Goal: Check status: Check status

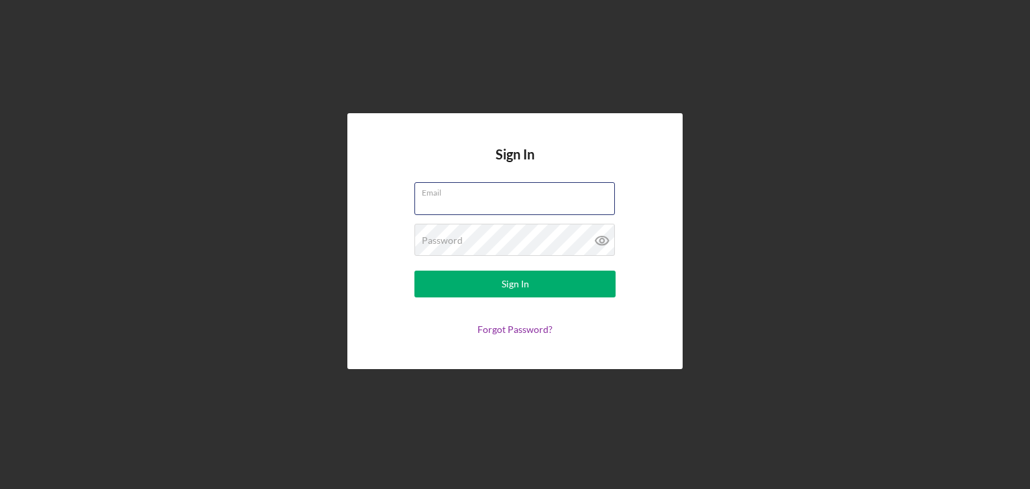
type input "[EMAIL_ADDRESS][DOMAIN_NAME]"
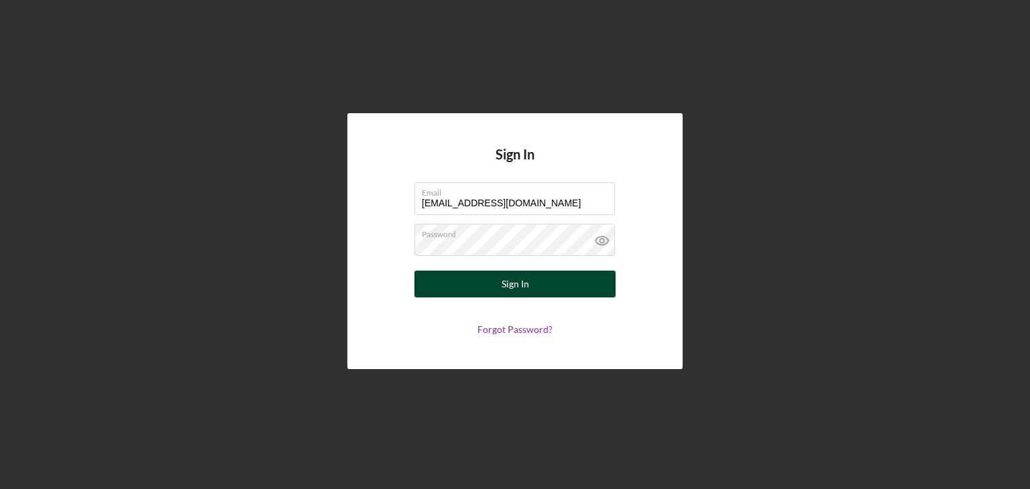
drag, startPoint x: 477, startPoint y: 268, endPoint x: 474, endPoint y: 290, distance: 22.3
click at [475, 272] on form "Email [EMAIL_ADDRESS][DOMAIN_NAME] Password Sign In Forgot Password?" at bounding box center [515, 258] width 268 height 153
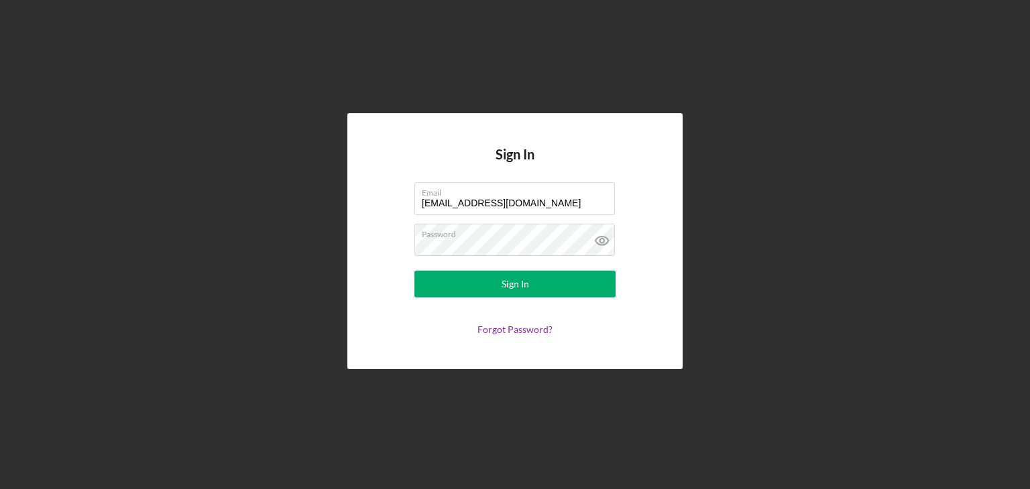
click at [474, 300] on form "Email [EMAIL_ADDRESS][DOMAIN_NAME] Password Sign In Forgot Password?" at bounding box center [515, 258] width 268 height 153
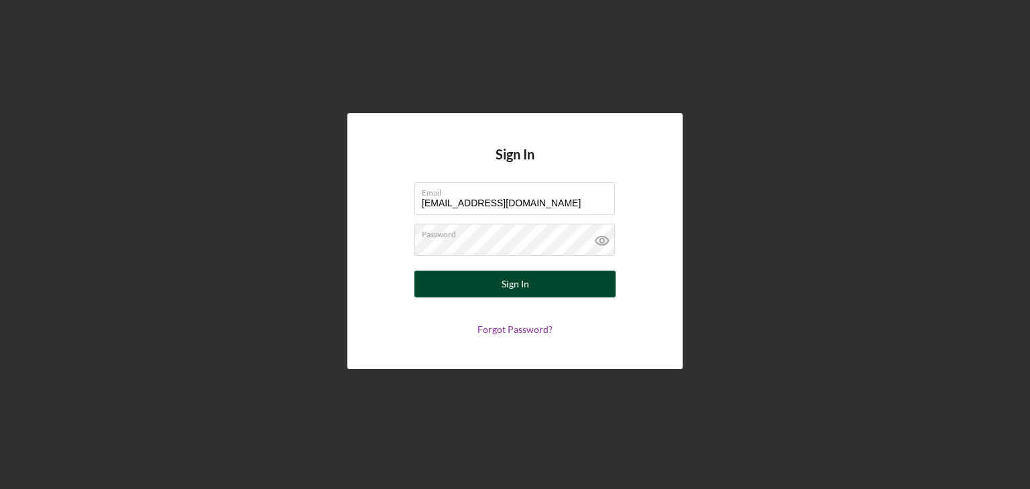
click at [479, 271] on form "Email [EMAIL_ADDRESS][DOMAIN_NAME] Password Sign In Forgot Password?" at bounding box center [515, 258] width 268 height 153
click at [475, 289] on button "Sign In" at bounding box center [514, 284] width 201 height 27
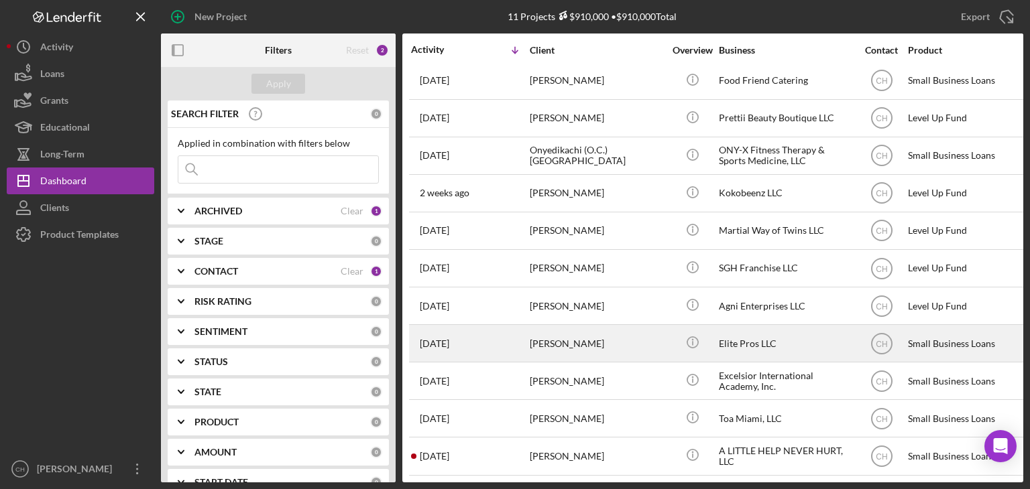
scroll to position [15, 0]
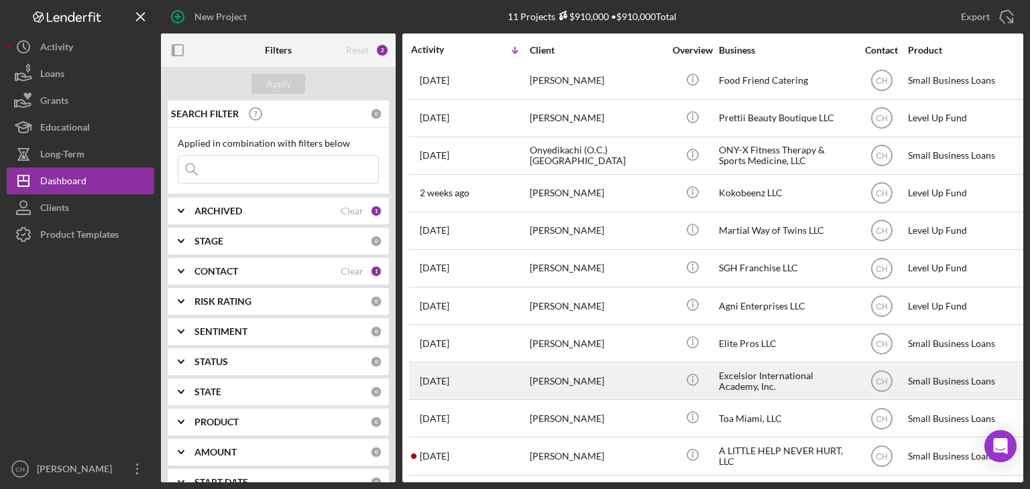
click at [524, 369] on div "[DATE] [PERSON_NAME]" at bounding box center [469, 381] width 117 height 36
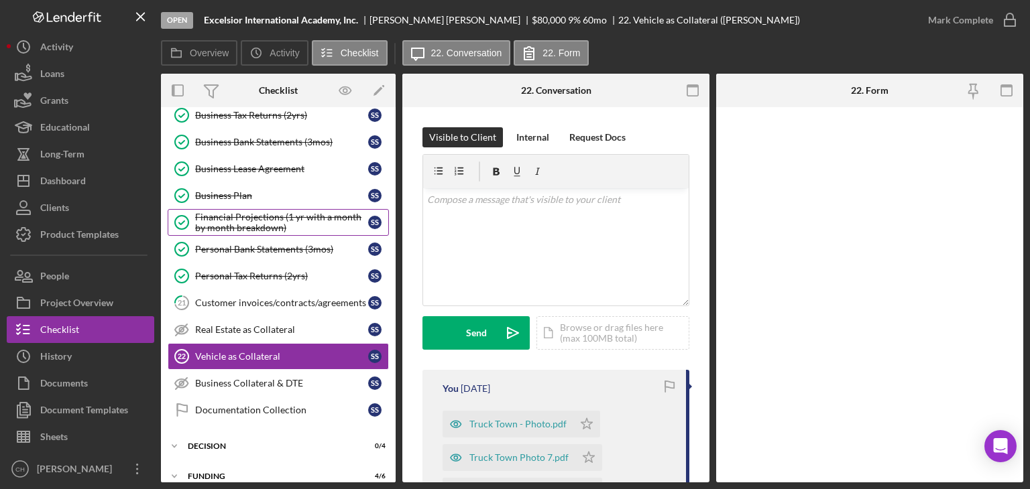
scroll to position [271, 0]
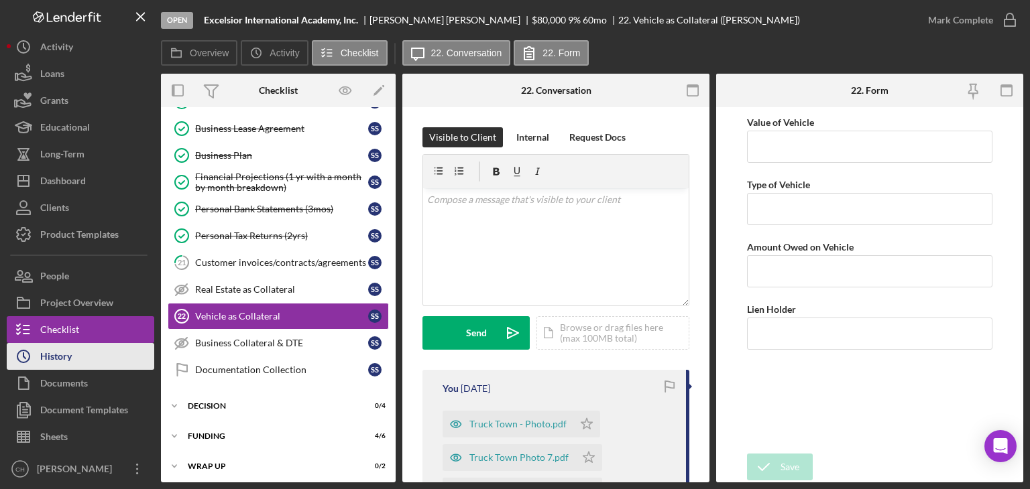
click at [110, 349] on button "Icon/History History" at bounding box center [81, 356] width 148 height 27
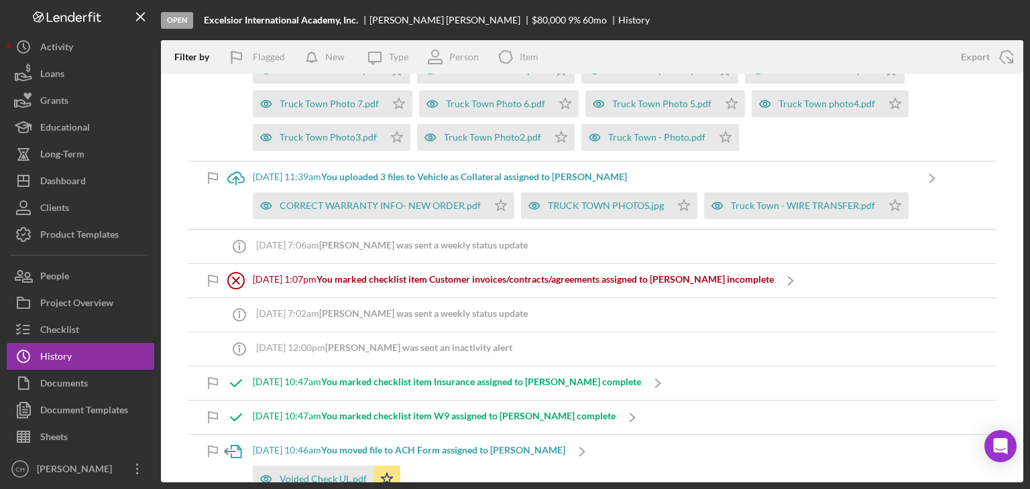
scroll to position [335, 0]
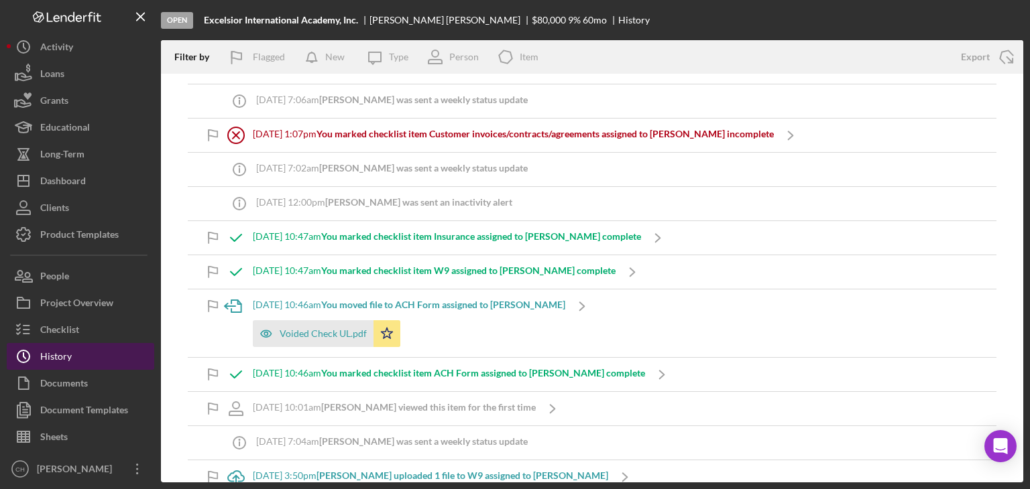
click at [75, 352] on button "Icon/History History" at bounding box center [81, 356] width 148 height 27
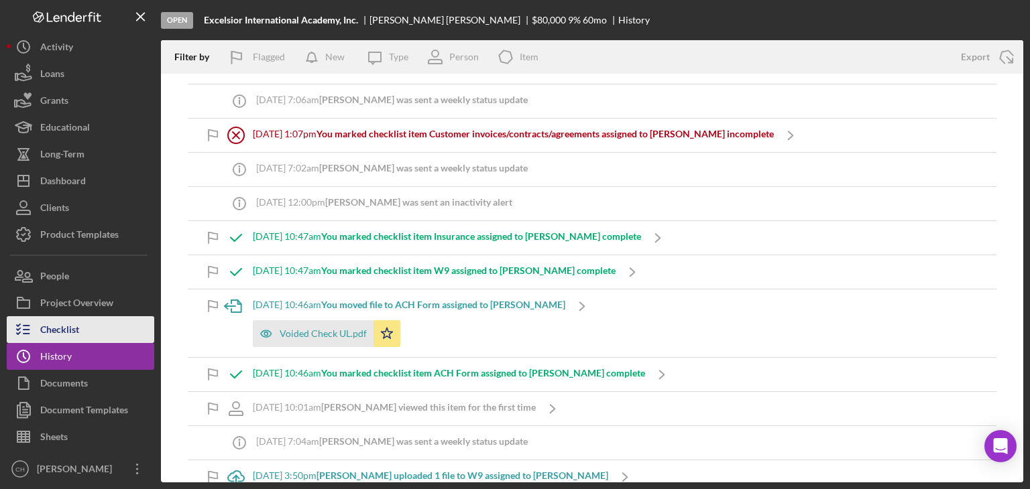
click at [78, 333] on div "Checklist" at bounding box center [59, 331] width 39 height 30
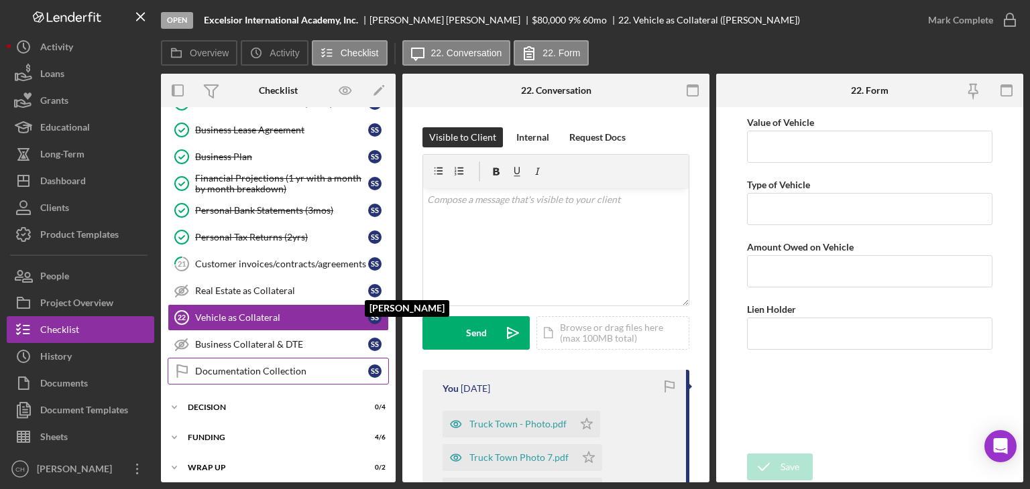
scroll to position [271, 0]
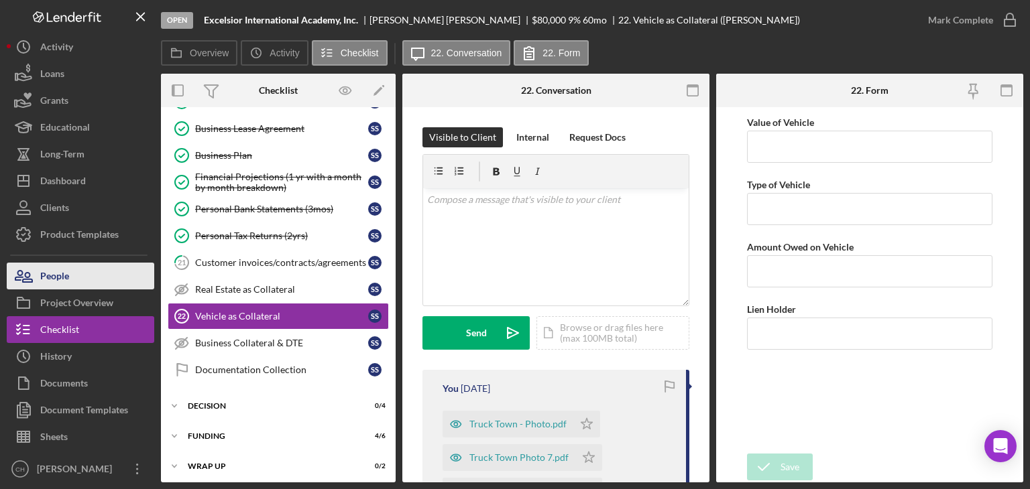
click at [85, 271] on button "People" at bounding box center [81, 276] width 148 height 27
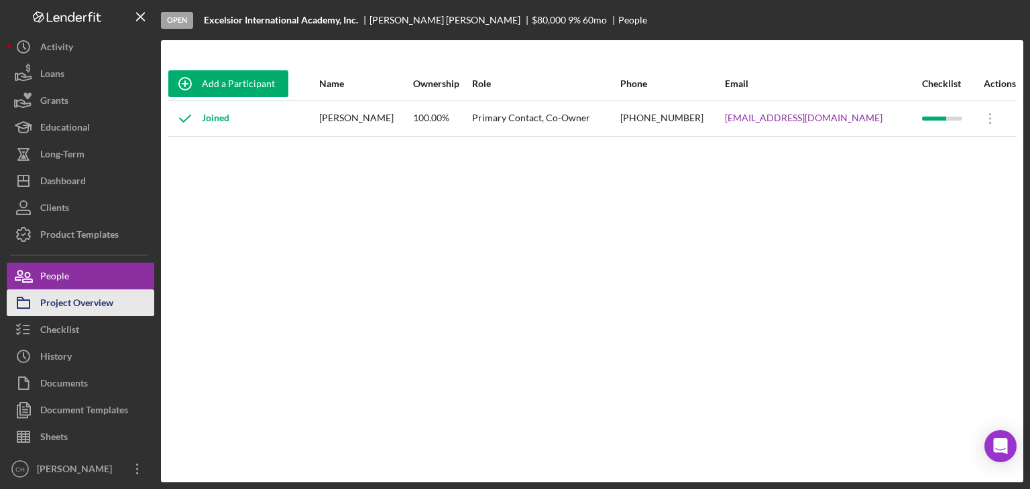
click at [95, 306] on div "Project Overview" at bounding box center [76, 305] width 73 height 30
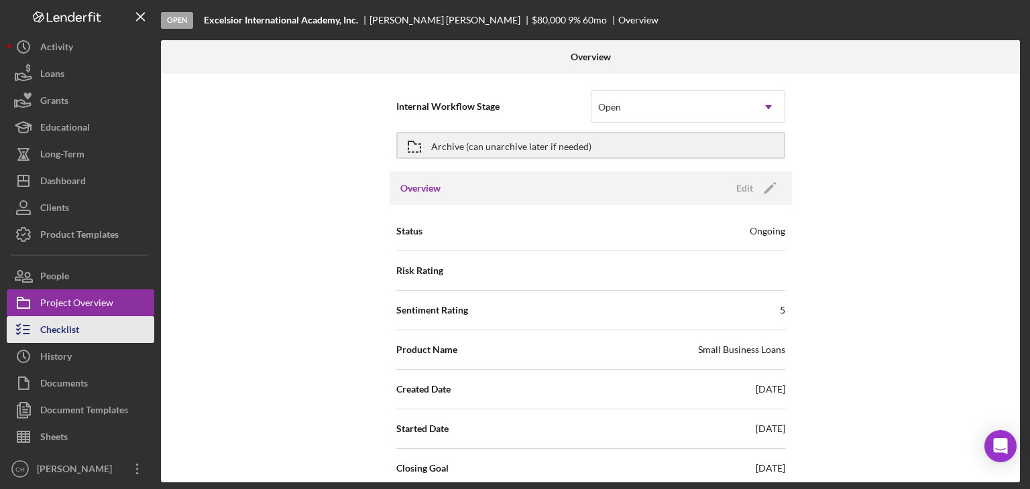
click at [93, 328] on button "Checklist" at bounding box center [81, 329] width 148 height 27
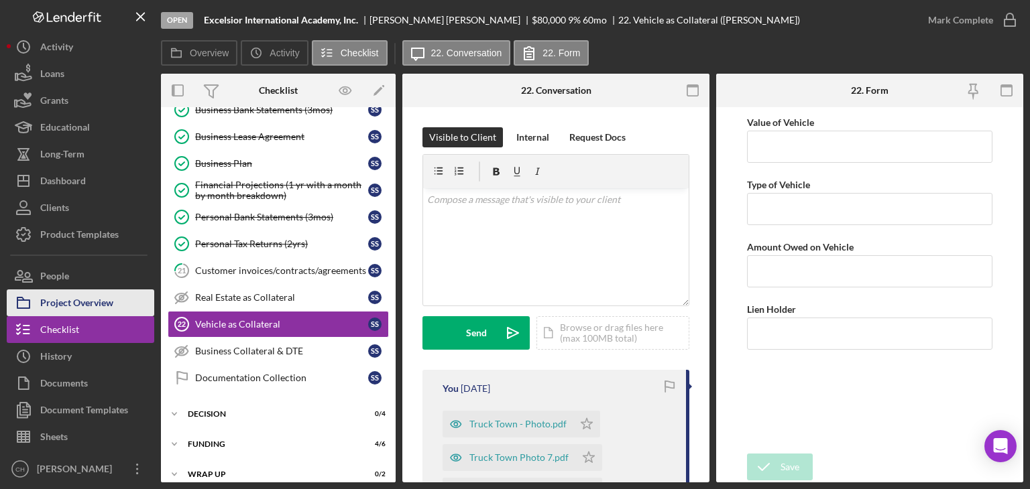
scroll to position [270, 0]
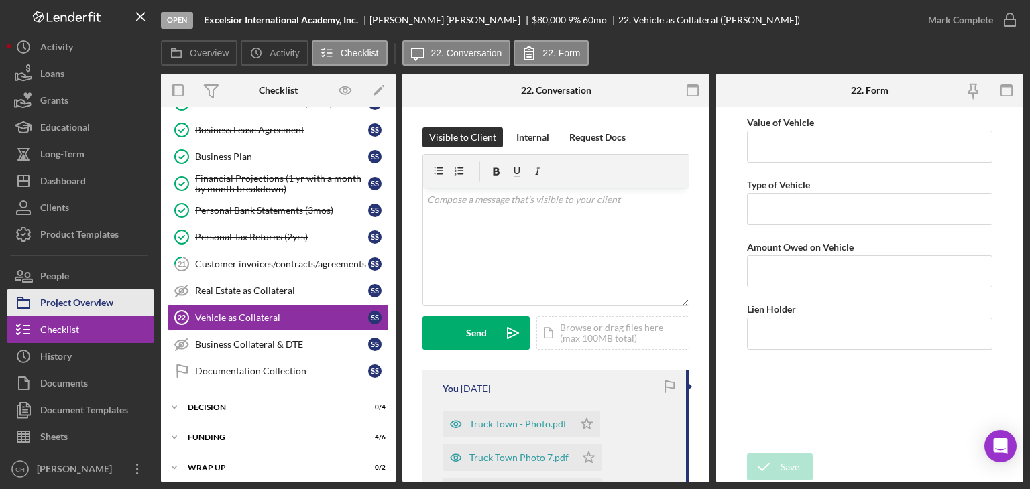
click at [97, 306] on div "Project Overview" at bounding box center [76, 305] width 73 height 30
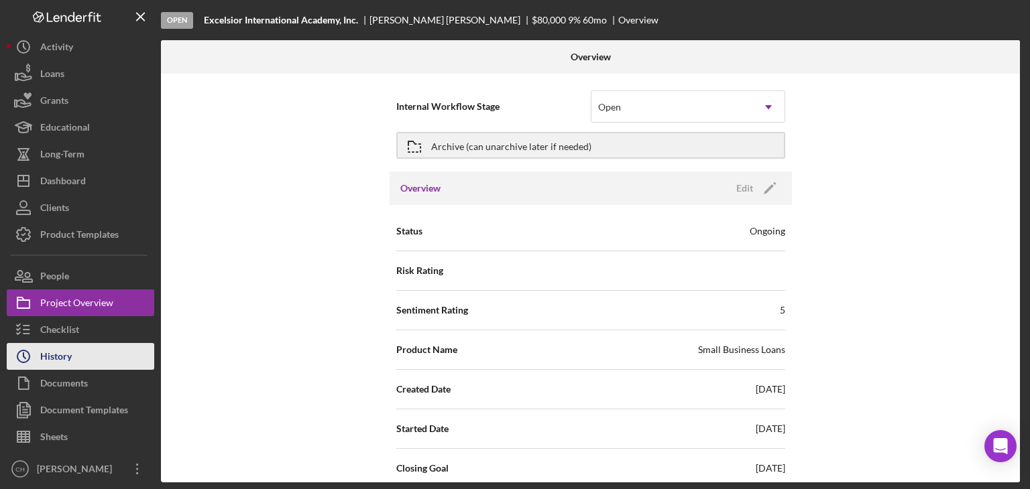
click at [97, 355] on button "Icon/History History" at bounding box center [81, 356] width 148 height 27
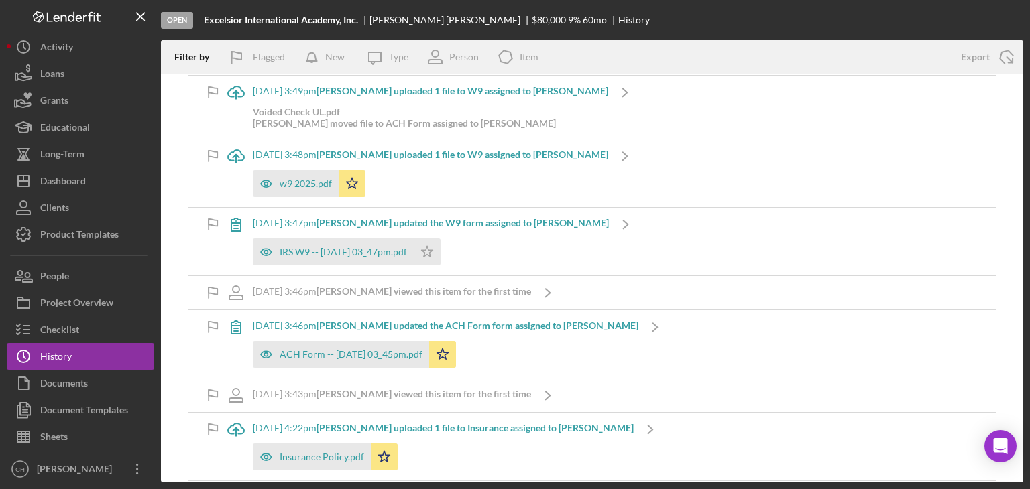
scroll to position [872, 0]
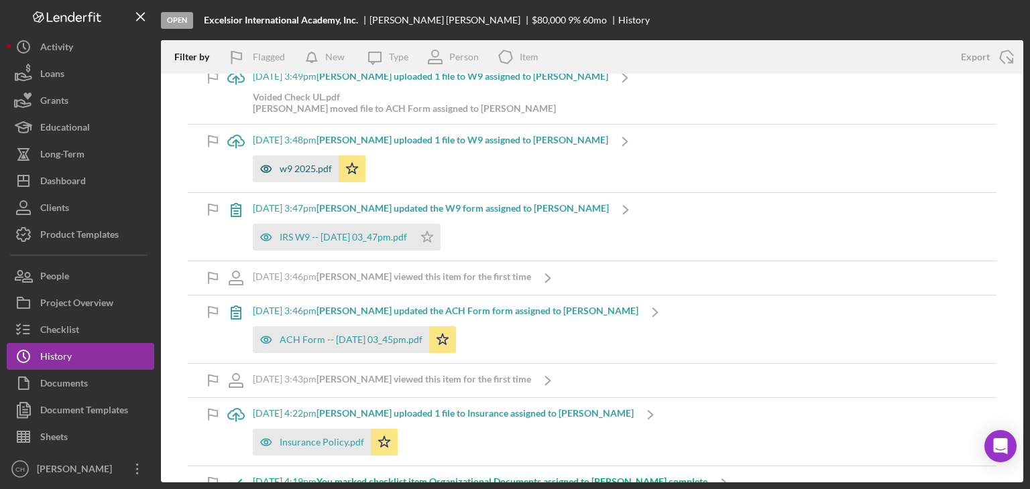
click at [303, 160] on div "w9 2025.pdf" at bounding box center [296, 169] width 86 height 27
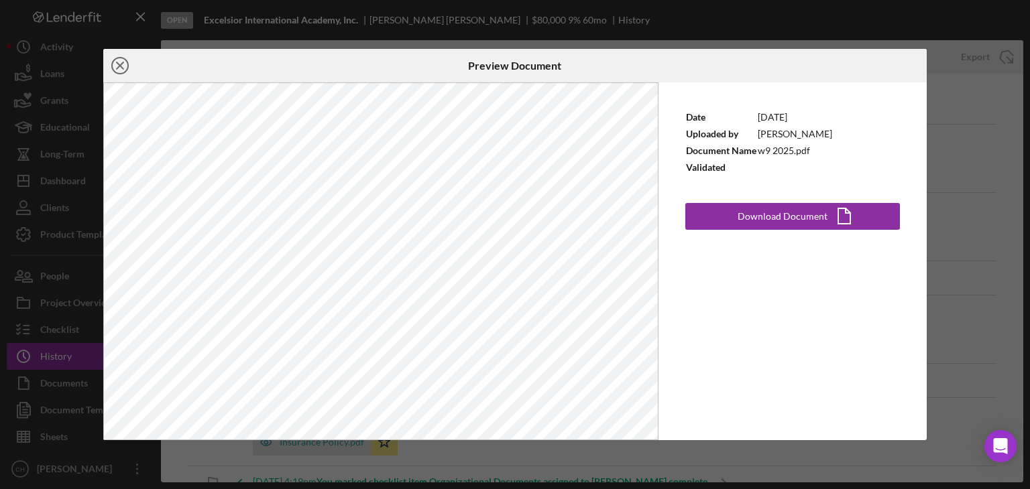
click at [124, 65] on icon "Icon/Close" at bounding box center [120, 66] width 34 height 34
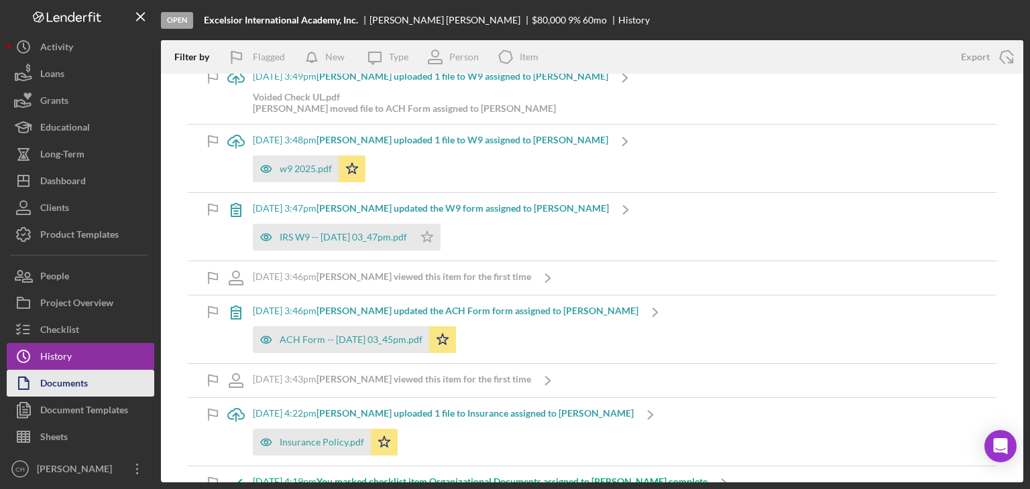
click at [99, 382] on button "Documents" at bounding box center [81, 383] width 148 height 27
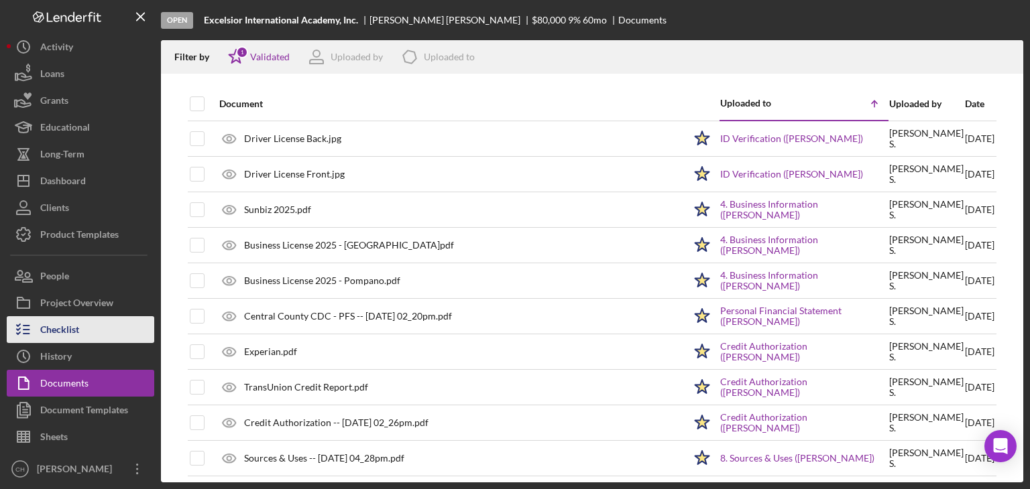
click at [90, 333] on button "Checklist" at bounding box center [81, 329] width 148 height 27
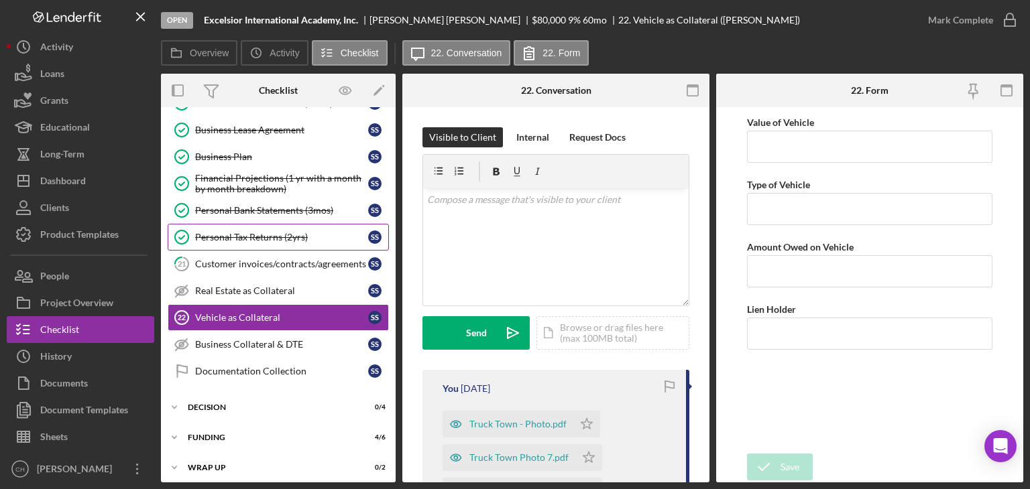
scroll to position [271, 0]
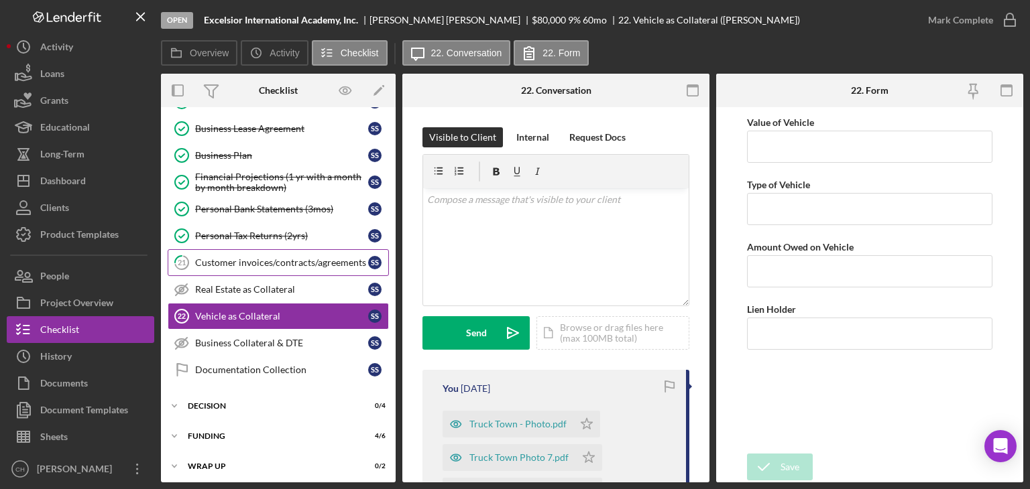
click at [300, 257] on div "Customer invoices/contracts/agreements" at bounding box center [281, 262] width 173 height 11
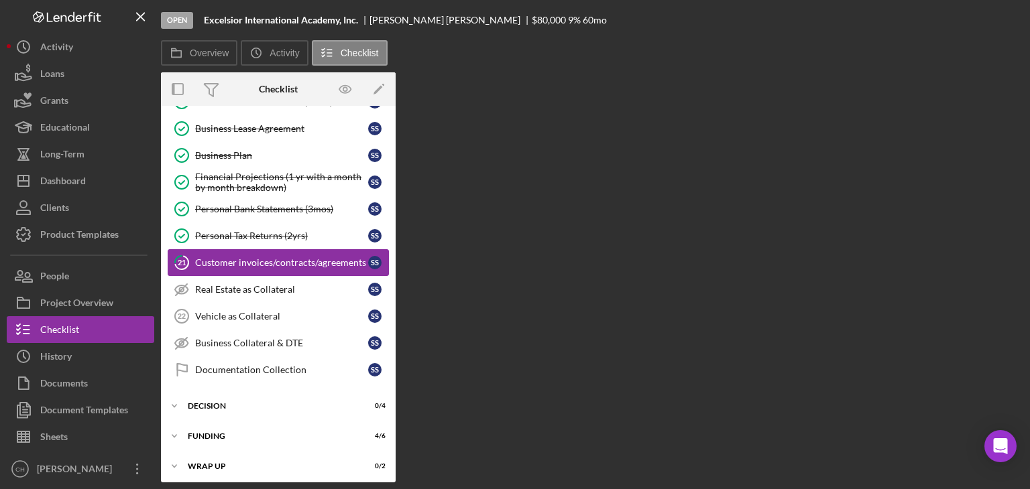
scroll to position [271, 0]
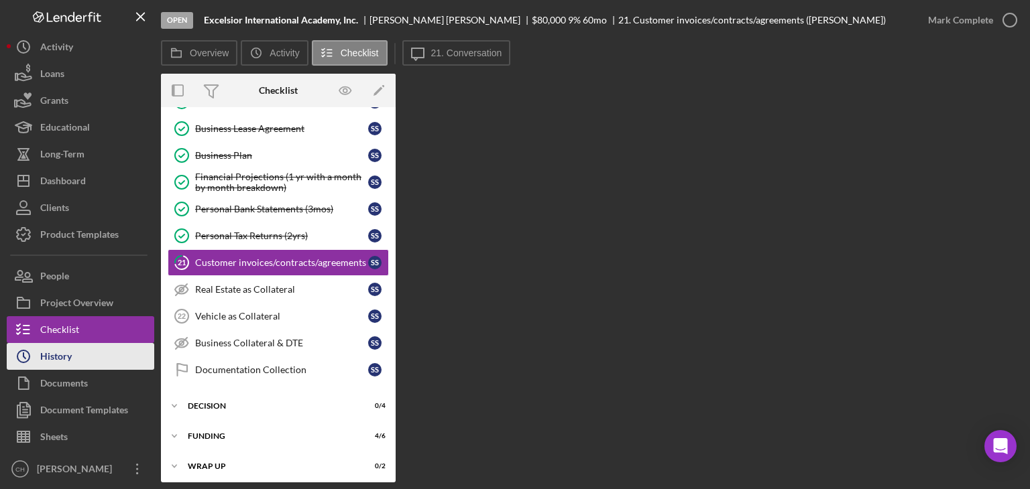
click at [78, 354] on button "Icon/History History" at bounding box center [81, 356] width 148 height 27
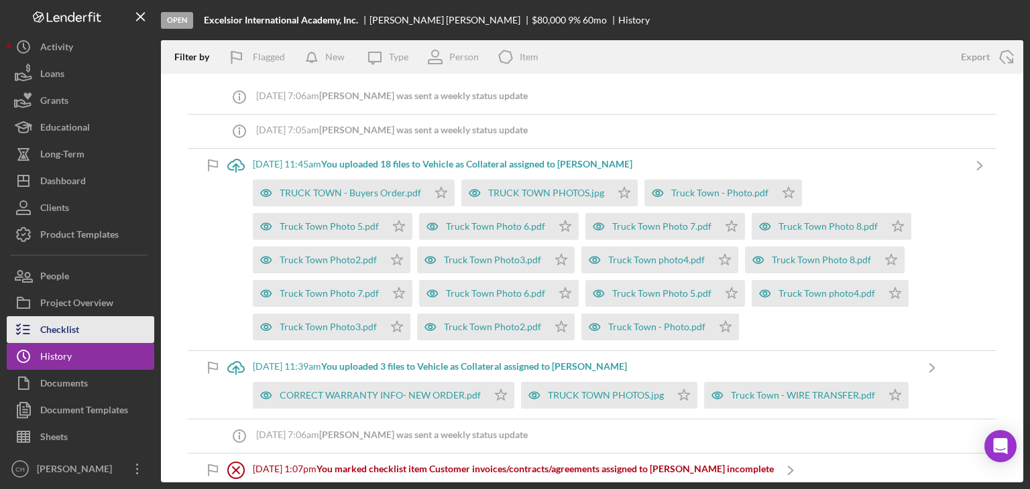
click at [105, 335] on button "Checklist" at bounding box center [81, 329] width 148 height 27
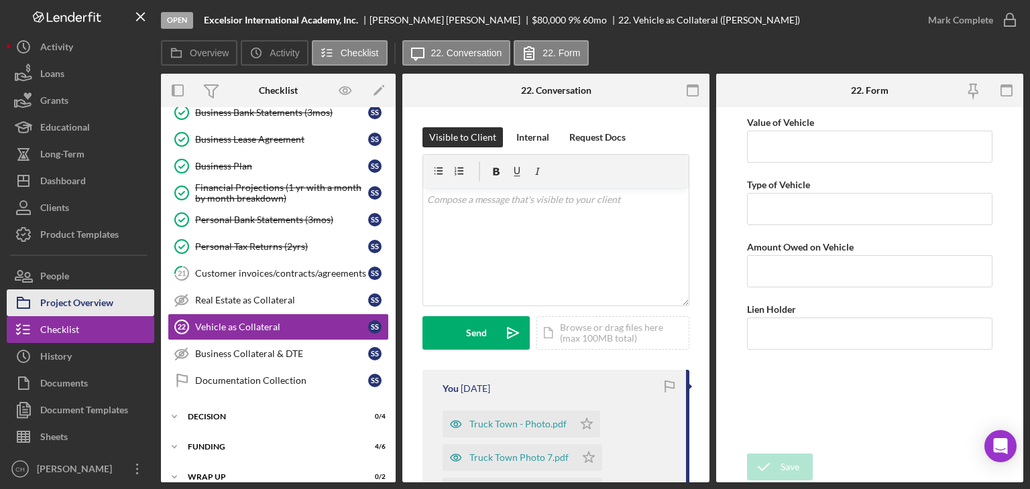
scroll to position [270, 0]
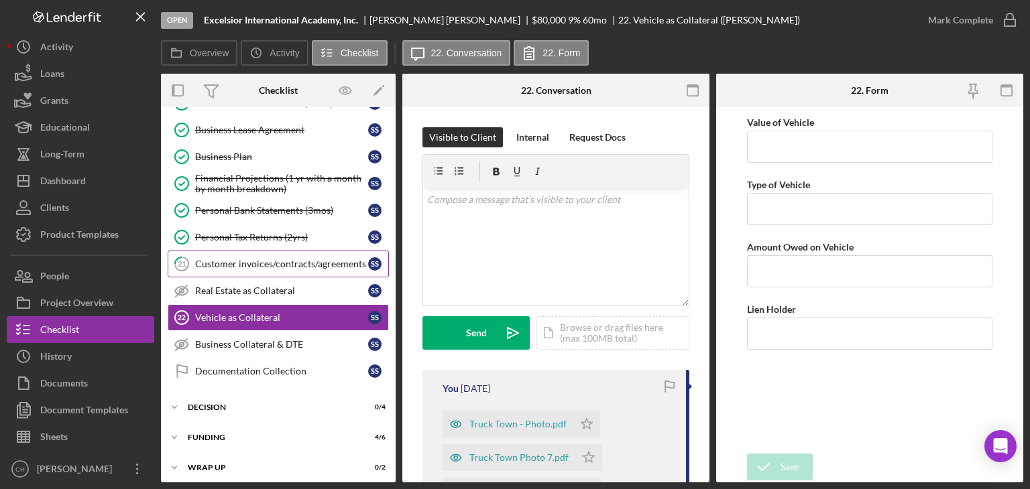
click at [239, 266] on link "21 Customer invoices/contracts/agreements S S" at bounding box center [278, 264] width 221 height 27
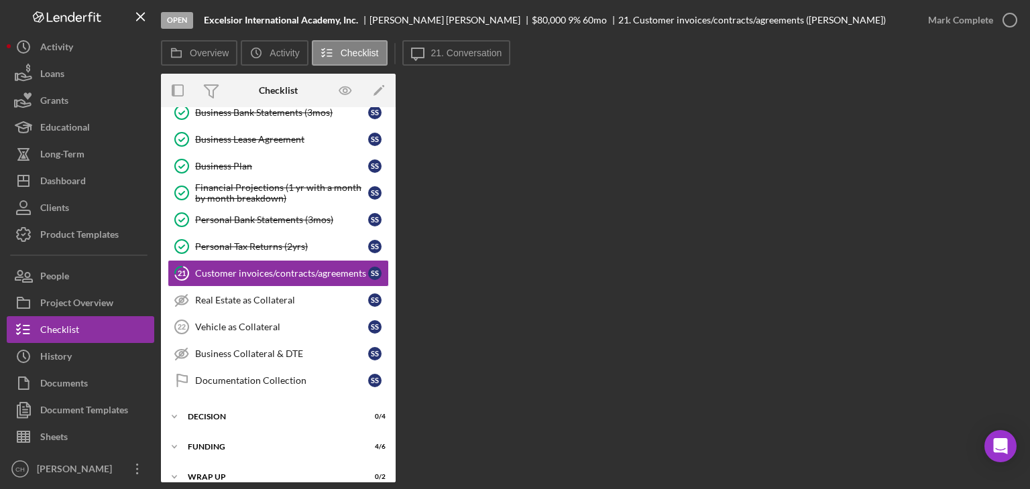
scroll to position [271, 0]
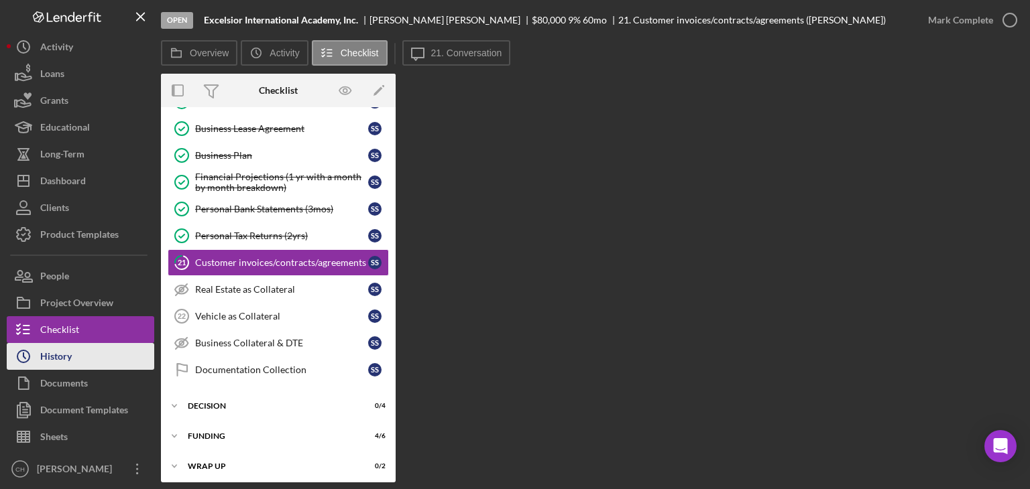
click at [64, 360] on div "History" at bounding box center [56, 358] width 32 height 30
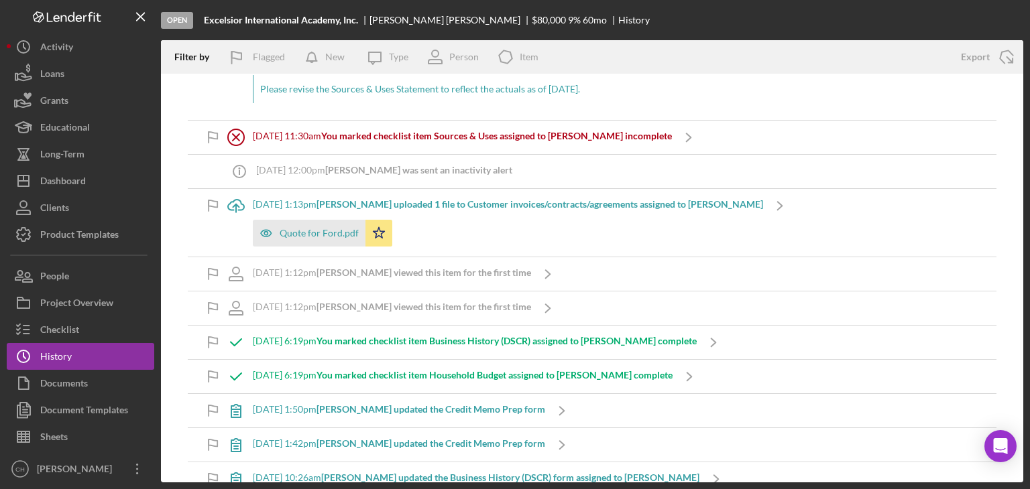
scroll to position [1743, 0]
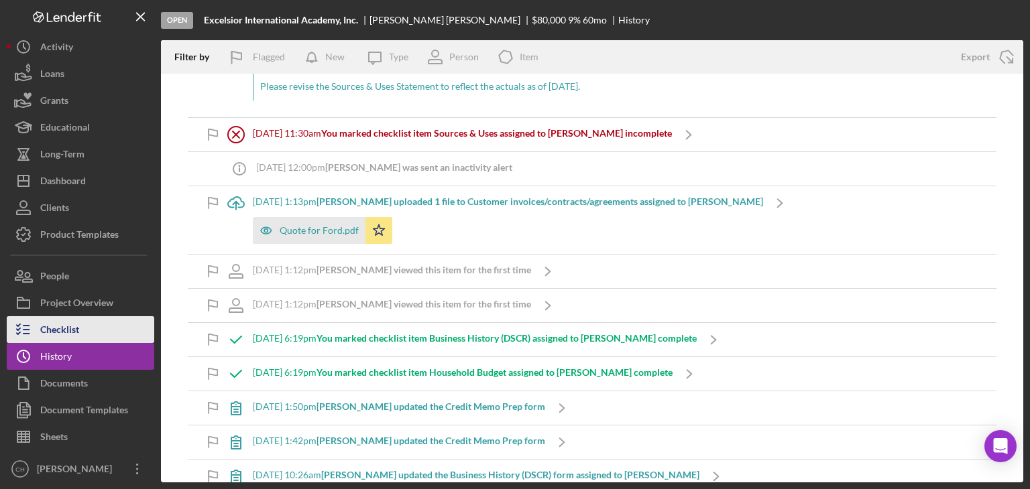
click at [105, 329] on button "Checklist" at bounding box center [81, 329] width 148 height 27
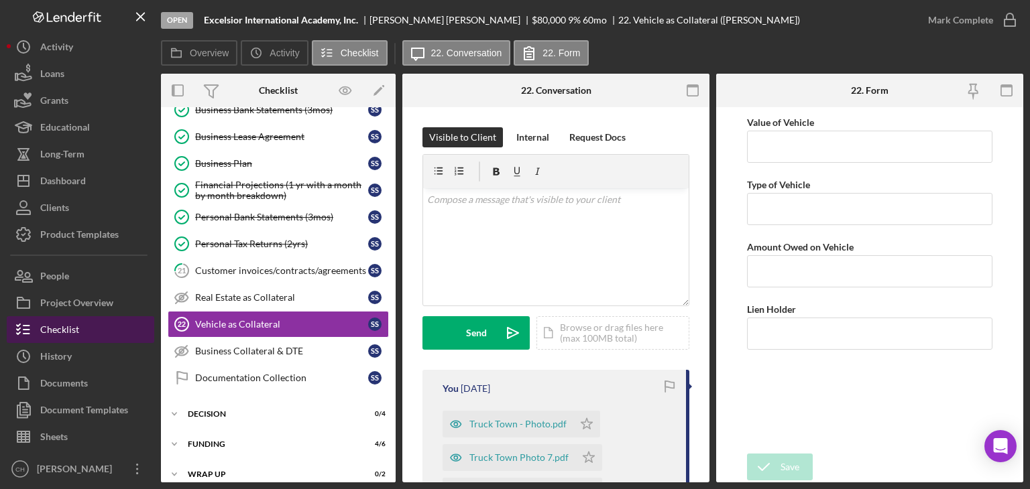
scroll to position [270, 0]
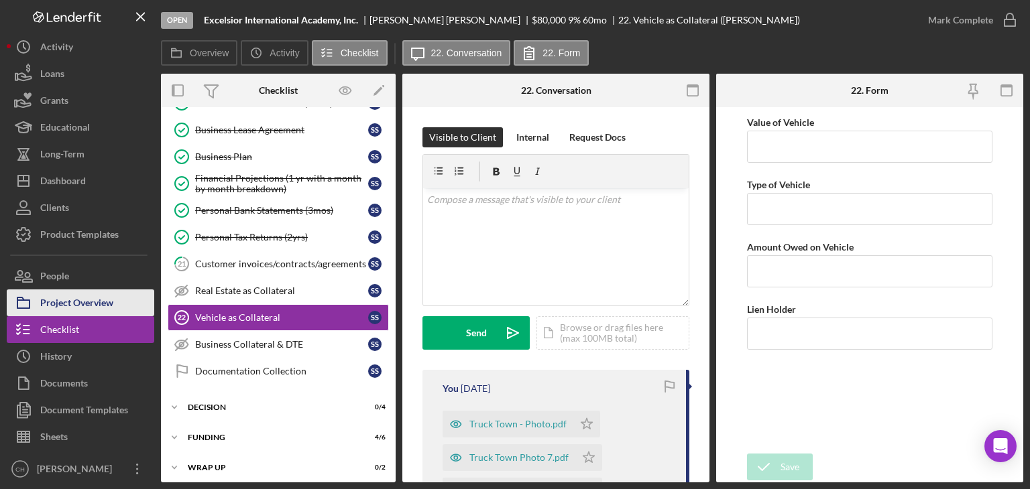
click at [107, 310] on div "Project Overview" at bounding box center [76, 305] width 73 height 30
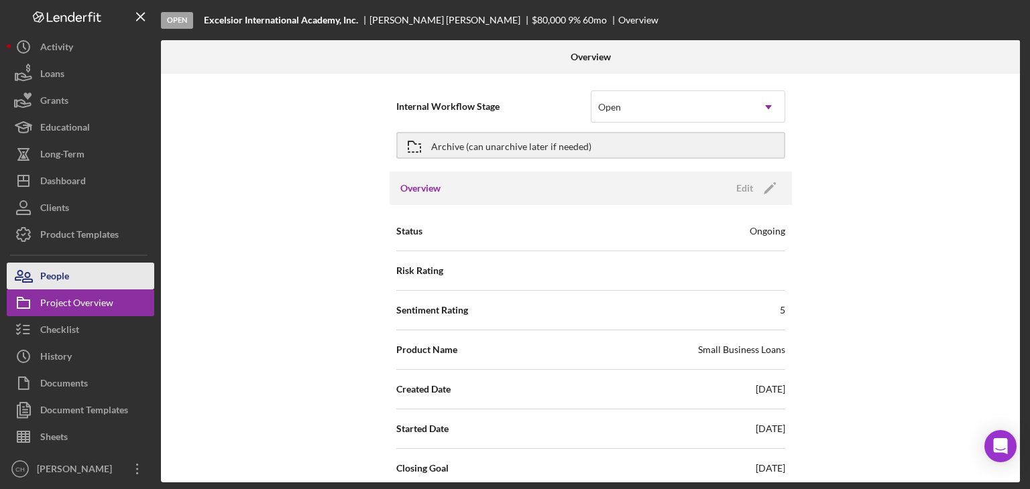
click at [107, 277] on button "People" at bounding box center [81, 276] width 148 height 27
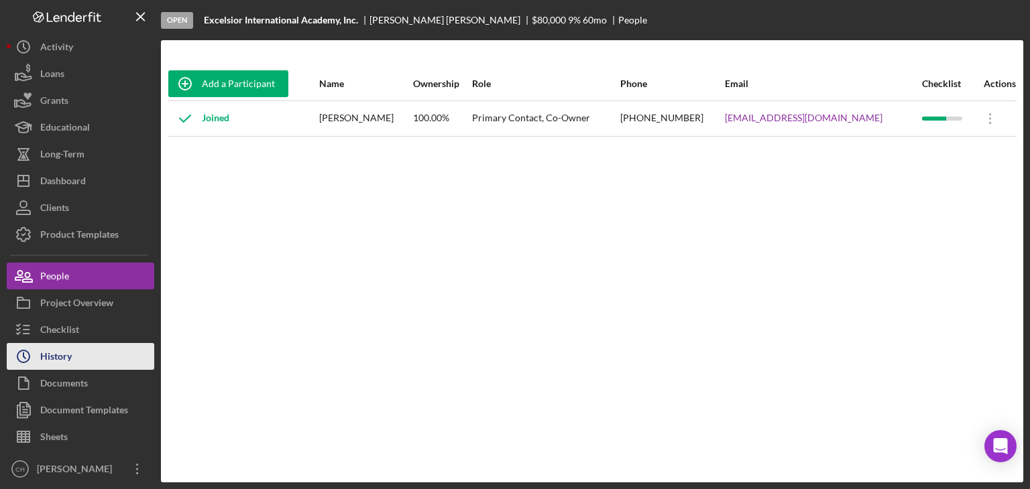
click at [95, 360] on button "Icon/History History" at bounding box center [81, 356] width 148 height 27
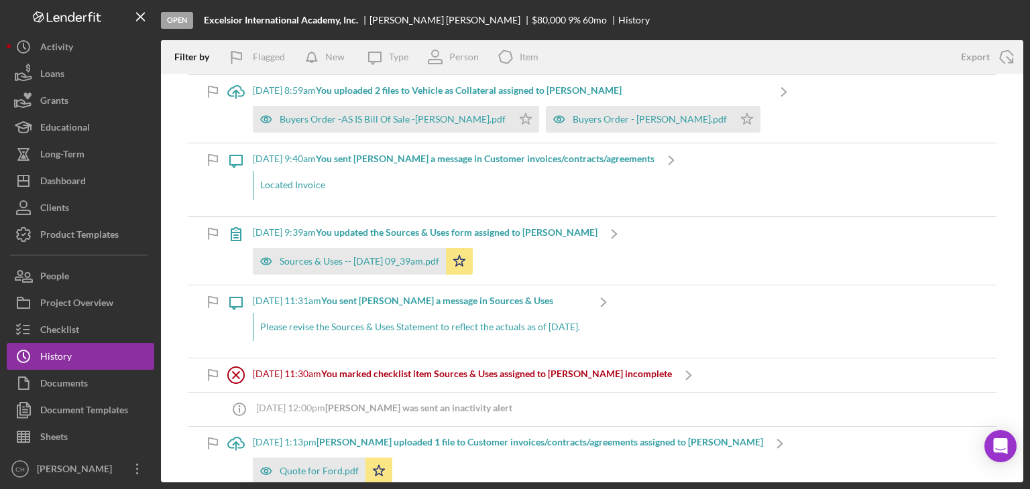
scroll to position [1542, 0]
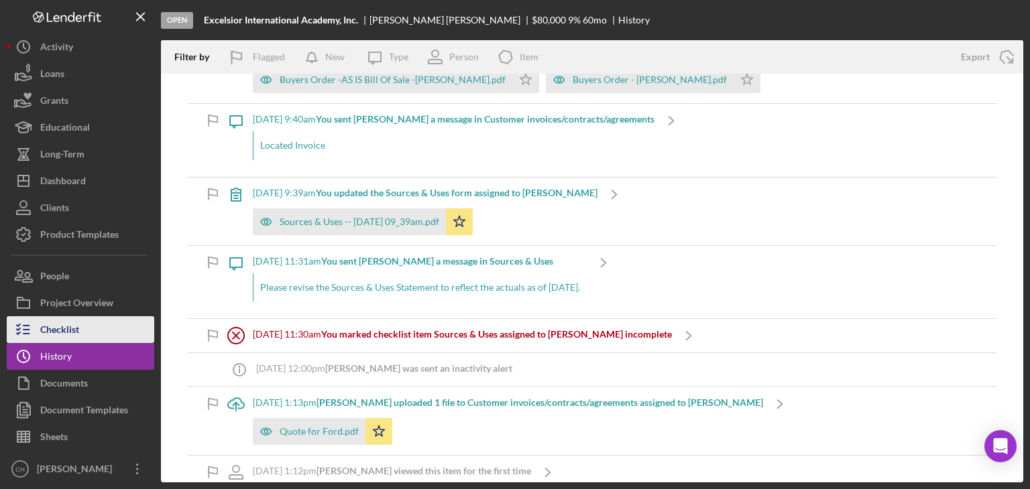
click at [107, 331] on button "Checklist" at bounding box center [81, 329] width 148 height 27
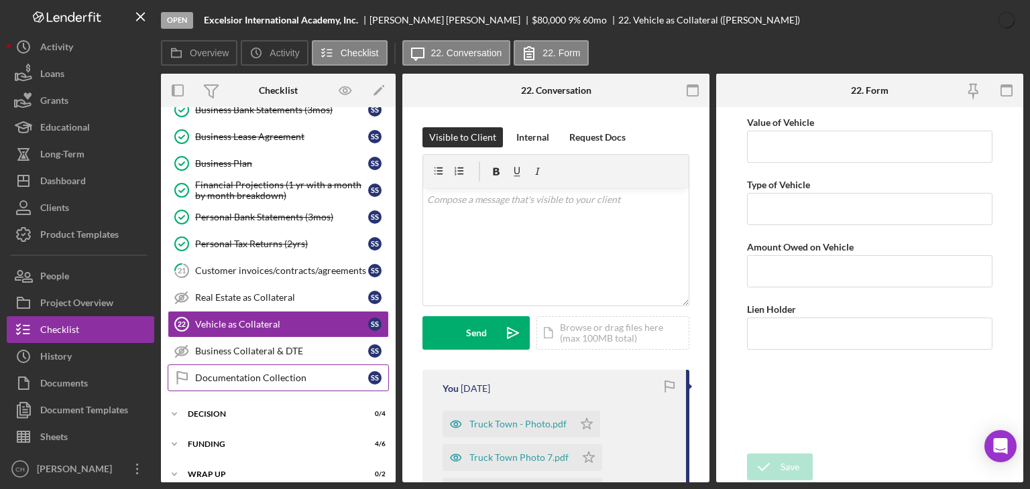
scroll to position [270, 0]
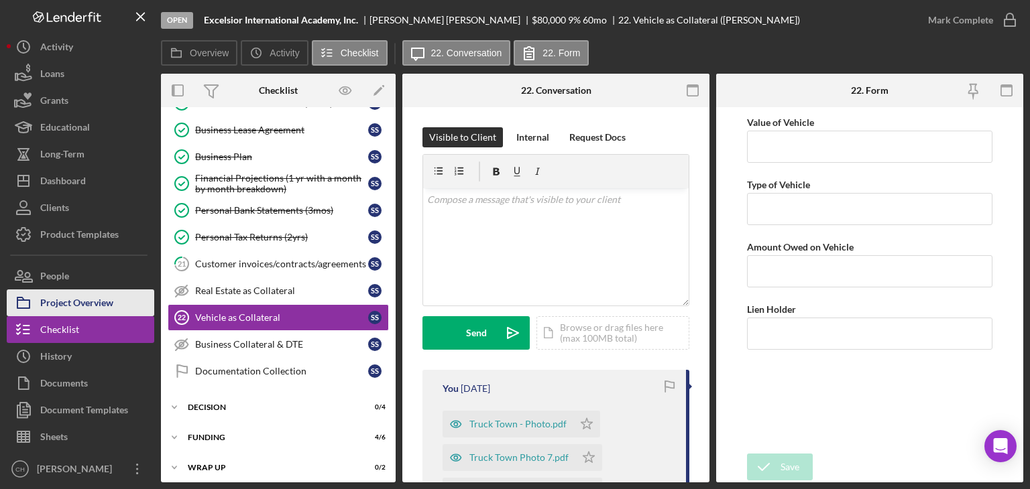
click at [91, 300] on div "Project Overview" at bounding box center [76, 305] width 73 height 30
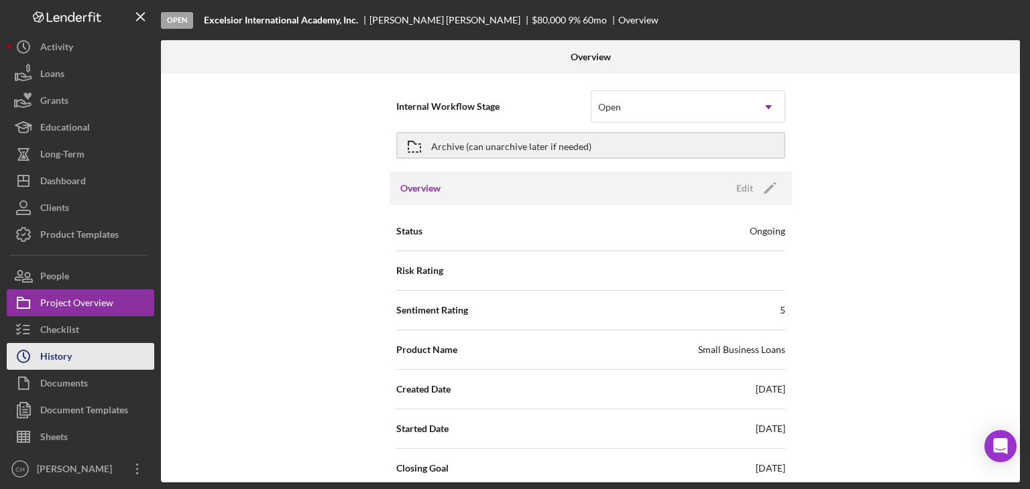
drag, startPoint x: 97, startPoint y: 351, endPoint x: 79, endPoint y: 361, distance: 20.5
click at [95, 351] on button "Icon/History History" at bounding box center [81, 356] width 148 height 27
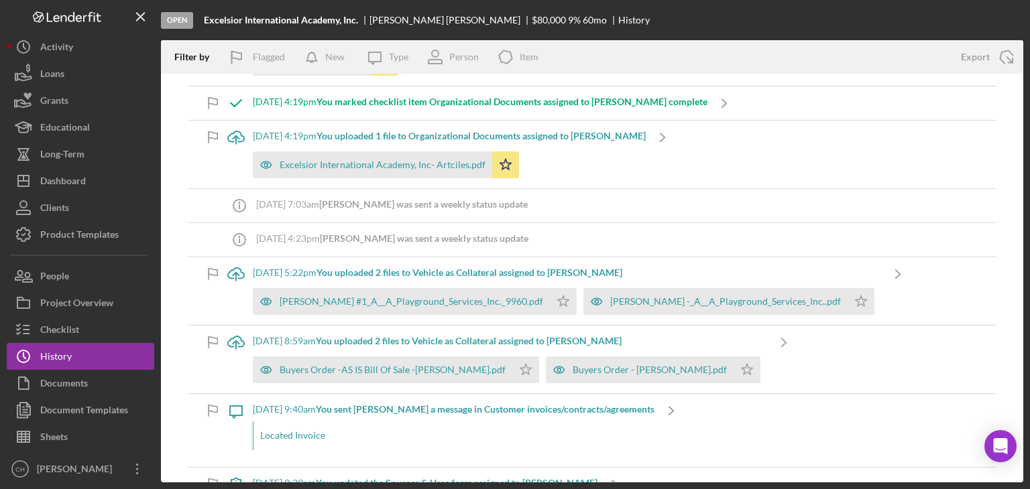
scroll to position [1274, 0]
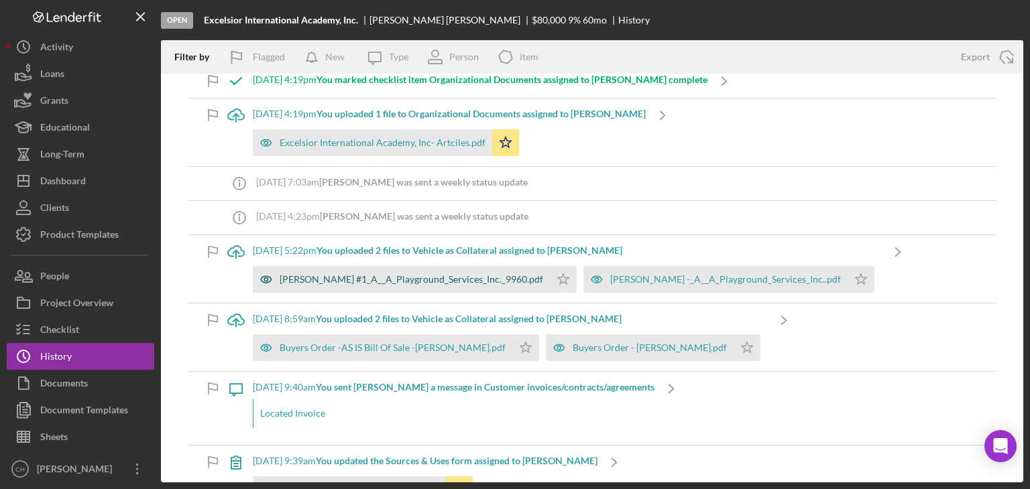
click at [457, 282] on div "[PERSON_NAME] #1_A__A_Playground_Services_Inc._9960.pdf" at bounding box center [401, 279] width 297 height 27
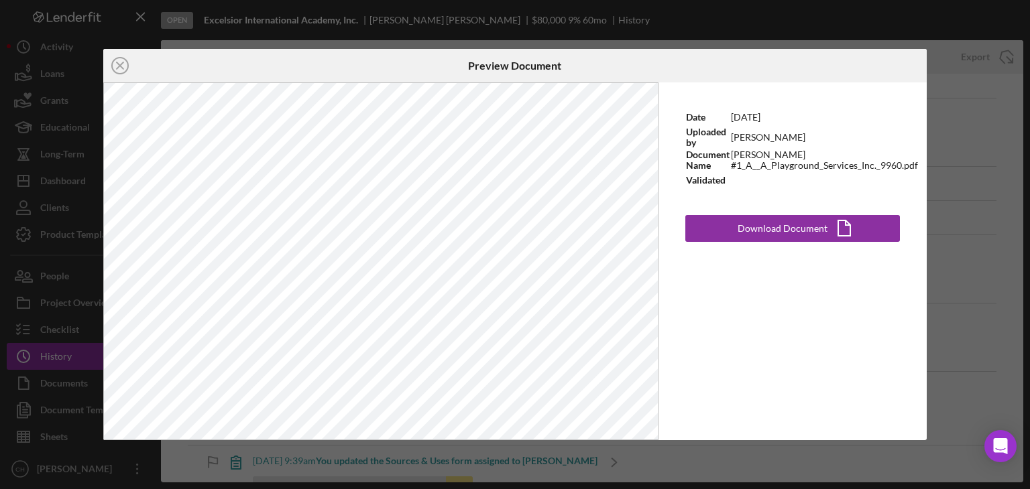
click at [687, 379] on div "Date [DATE] Uploaded by [PERSON_NAME] Document Name [PERSON_NAME] #1_A__A_Playg…" at bounding box center [792, 261] width 268 height 358
click at [113, 65] on icon "Icon/Close" at bounding box center [120, 66] width 34 height 34
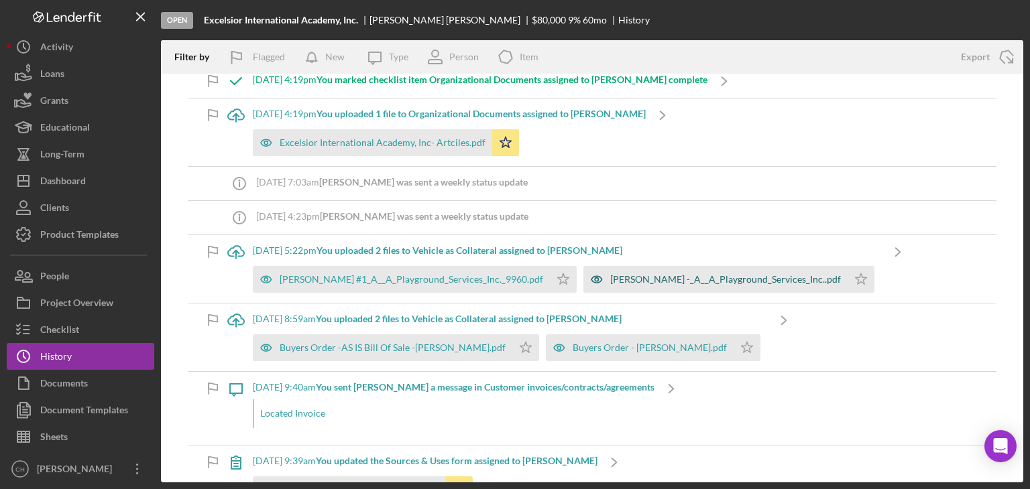
click at [685, 278] on div "[PERSON_NAME] -_A__A_Playground_Services_Inc..pdf" at bounding box center [725, 279] width 231 height 11
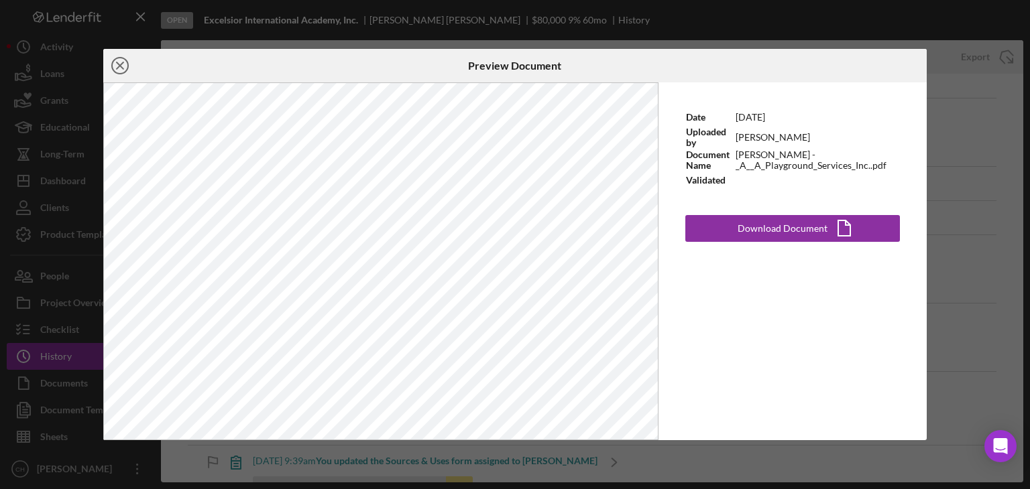
click at [114, 70] on circle at bounding box center [120, 66] width 16 height 16
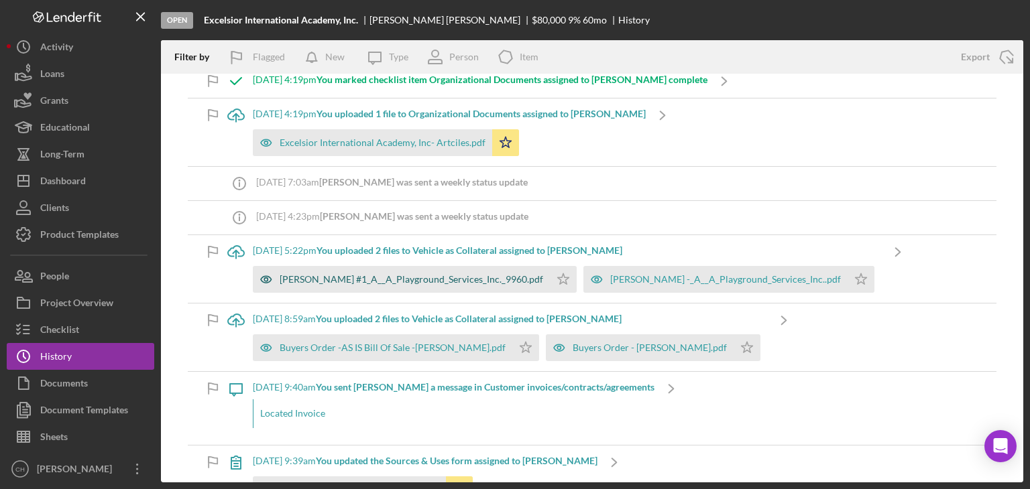
click at [306, 278] on div "[PERSON_NAME] #1_A__A_Playground_Services_Inc._9960.pdf" at bounding box center [412, 279] width 264 height 11
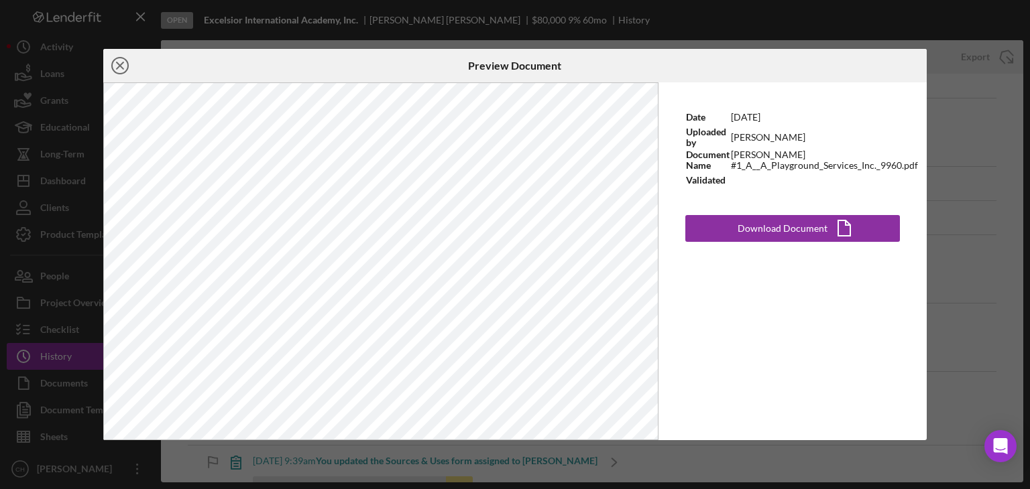
click at [115, 64] on icon "Icon/Close" at bounding box center [120, 66] width 34 height 34
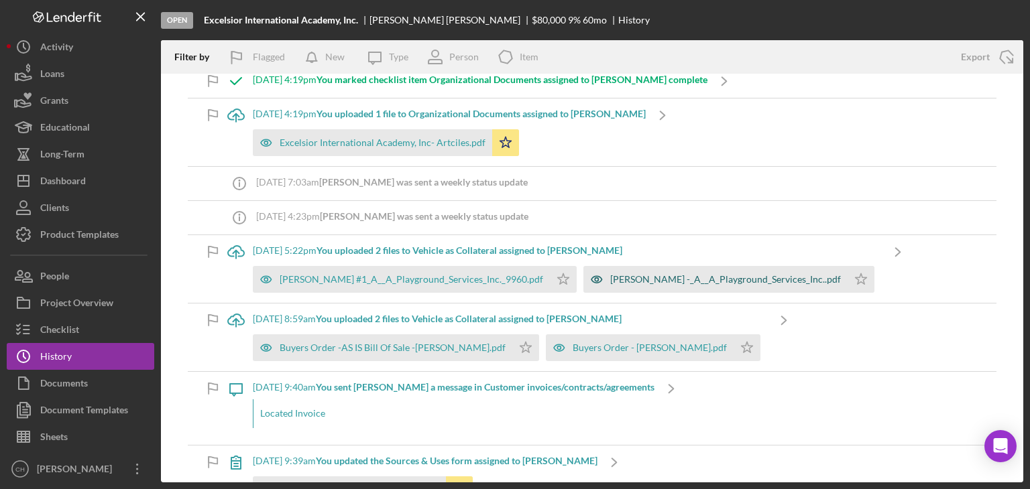
click at [645, 274] on div "[PERSON_NAME] -_A__A_Playground_Services_Inc..pdf" at bounding box center [725, 279] width 231 height 11
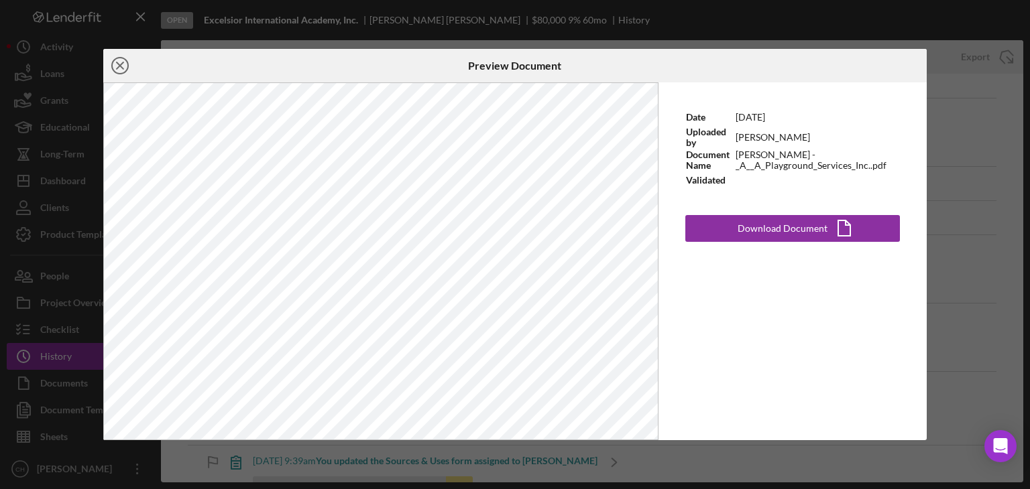
click at [115, 57] on icon "Icon/Close" at bounding box center [120, 66] width 34 height 34
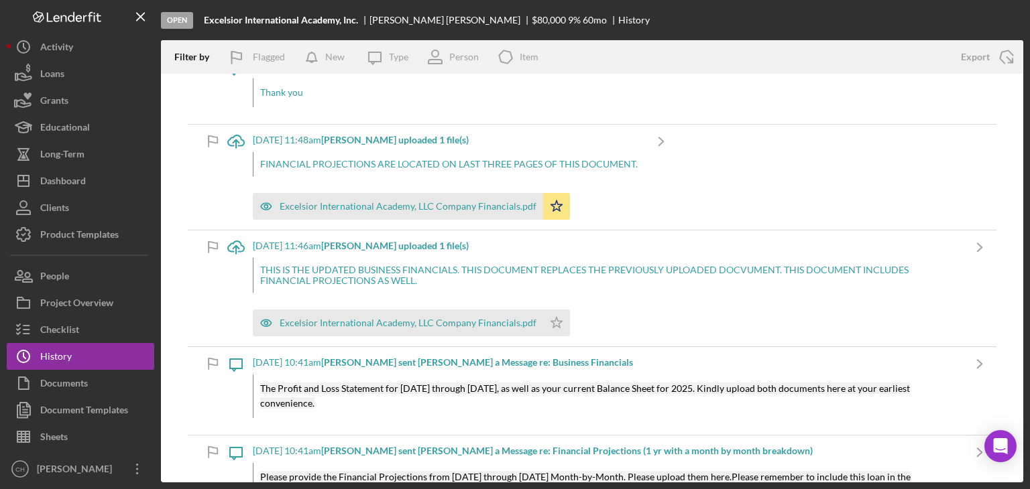
scroll to position [2950, 0]
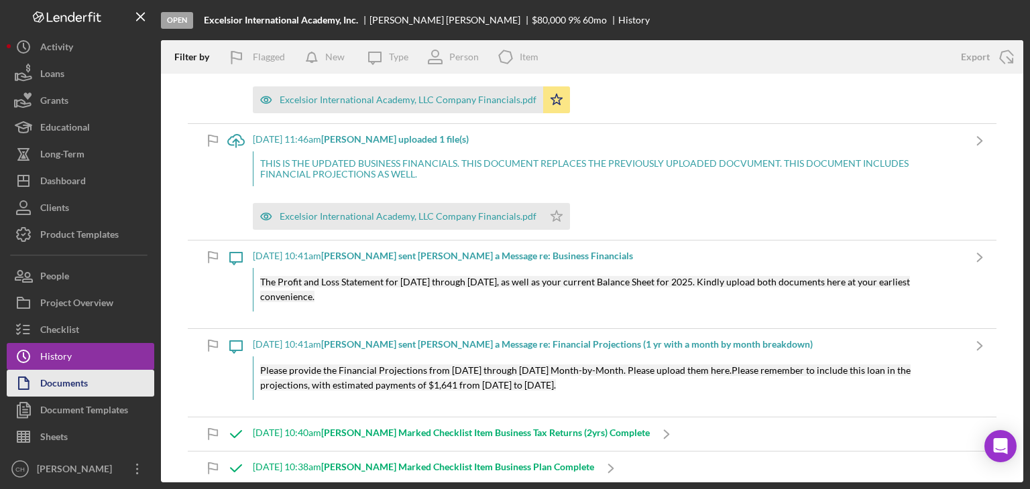
click at [87, 392] on div "Documents" at bounding box center [64, 385] width 48 height 30
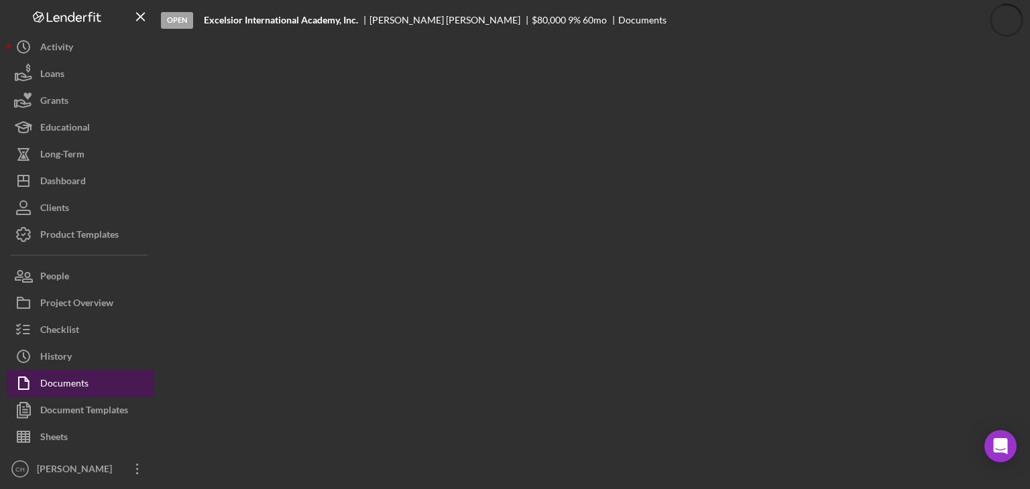
click at [91, 379] on button "Documents" at bounding box center [81, 383] width 148 height 27
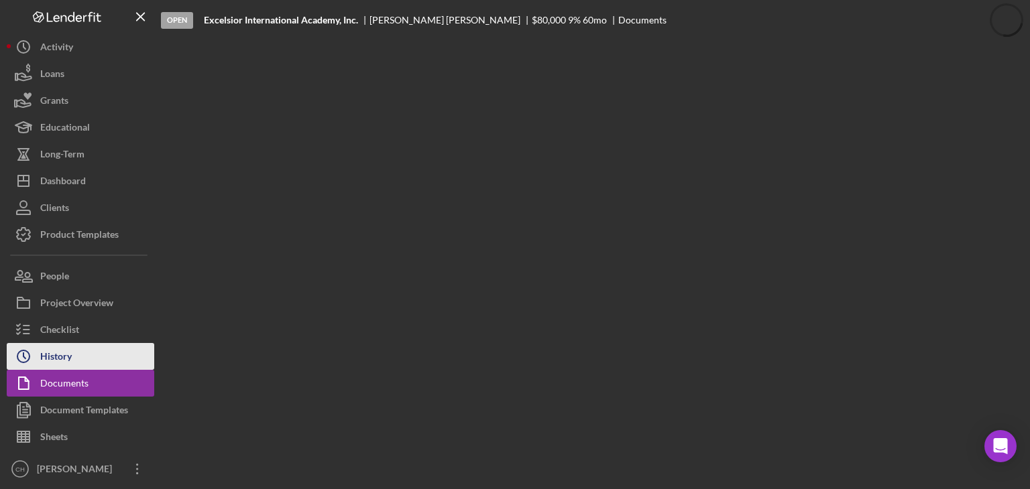
click at [91, 359] on button "Icon/History History" at bounding box center [81, 356] width 148 height 27
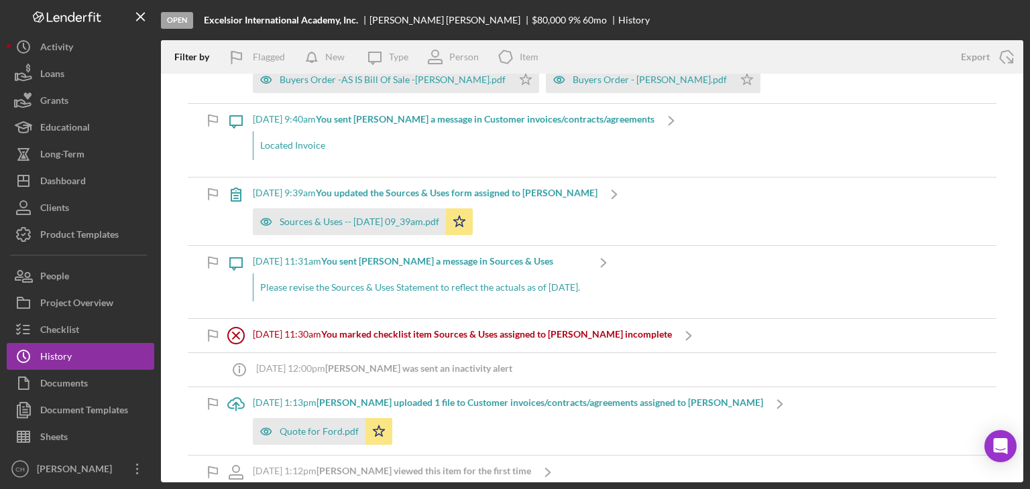
scroll to position [1341, 0]
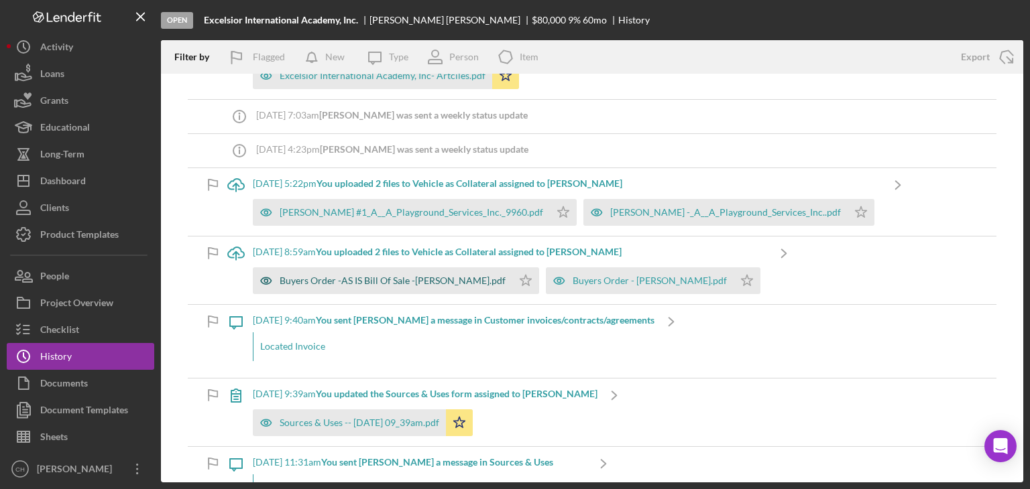
click at [363, 280] on div "Buyers Order -AS IS Bill Of Sale -[PERSON_NAME].pdf" at bounding box center [393, 281] width 226 height 11
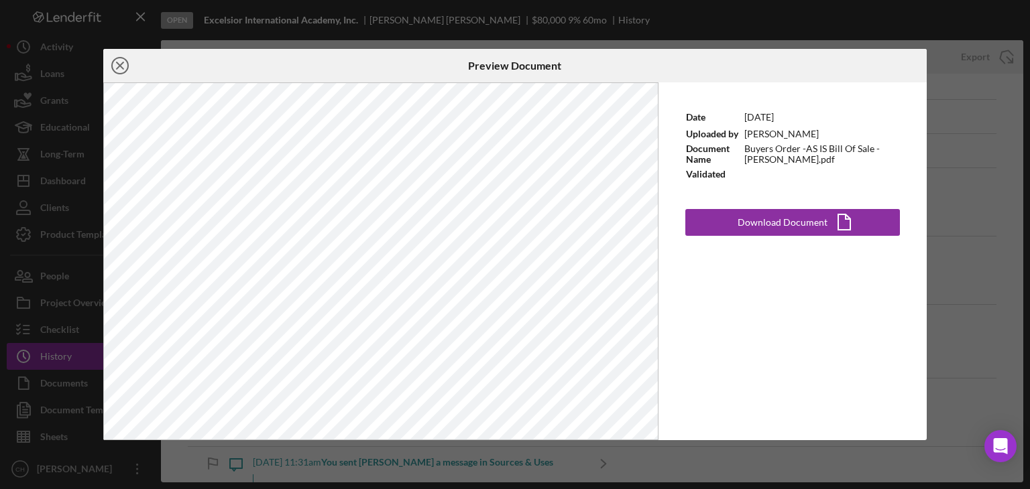
click at [112, 67] on circle at bounding box center [120, 66] width 16 height 16
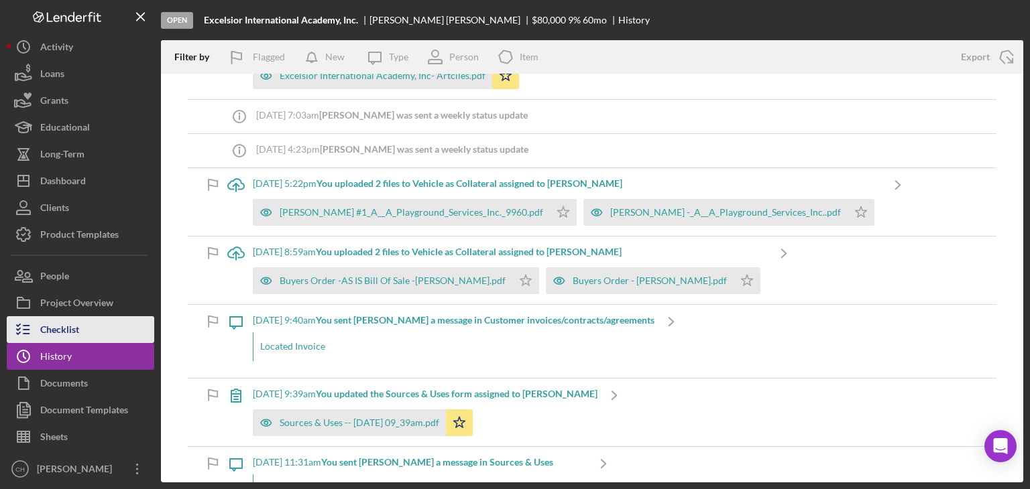
click at [76, 333] on div "Checklist" at bounding box center [59, 331] width 39 height 30
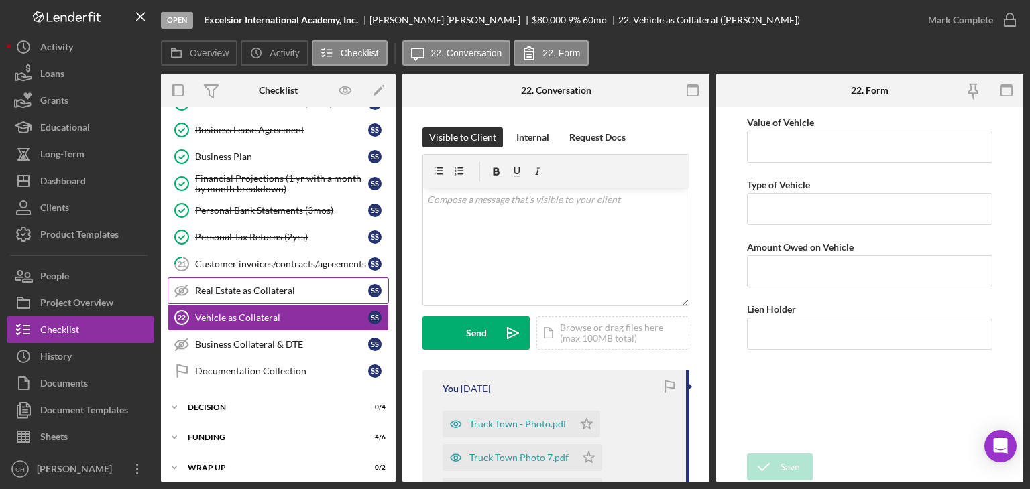
scroll to position [271, 0]
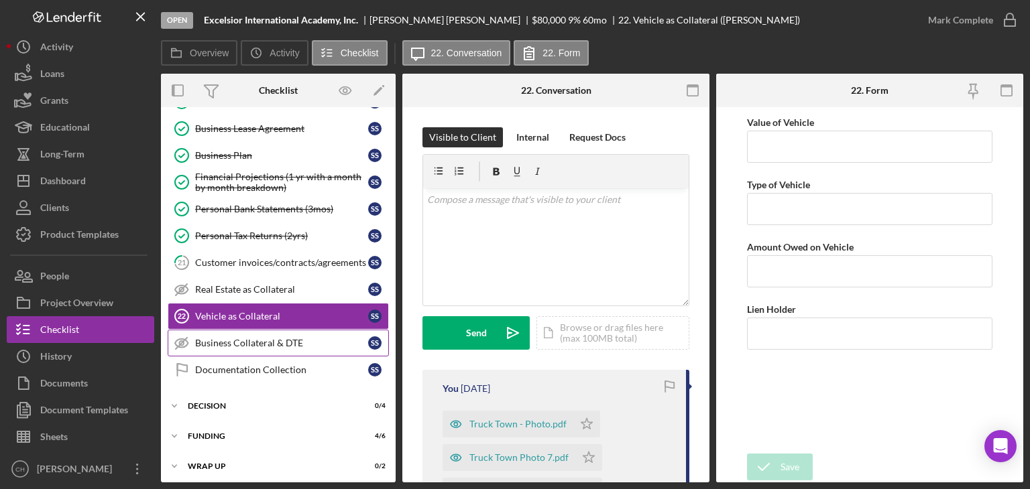
click at [279, 331] on link "Business Collateral & DTE Business Collateral & DTE S S" at bounding box center [278, 343] width 221 height 27
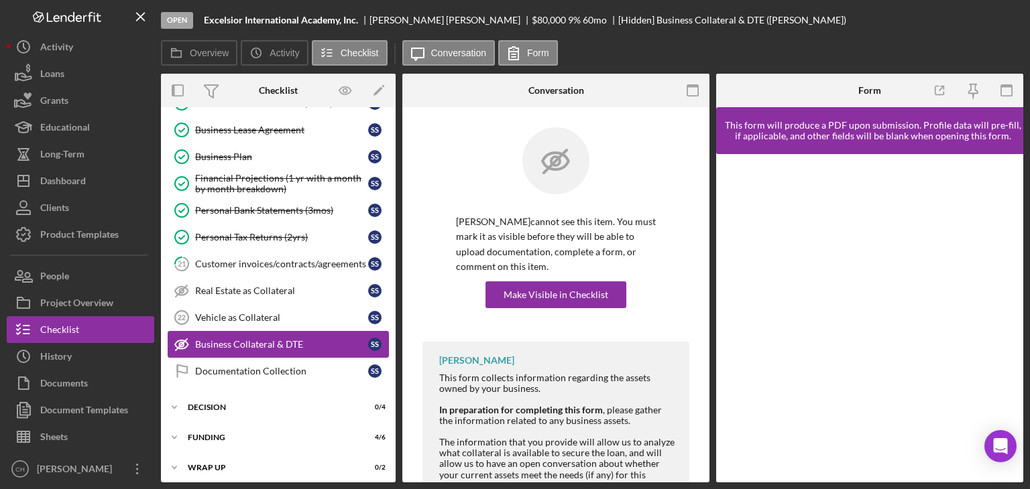
scroll to position [271, 0]
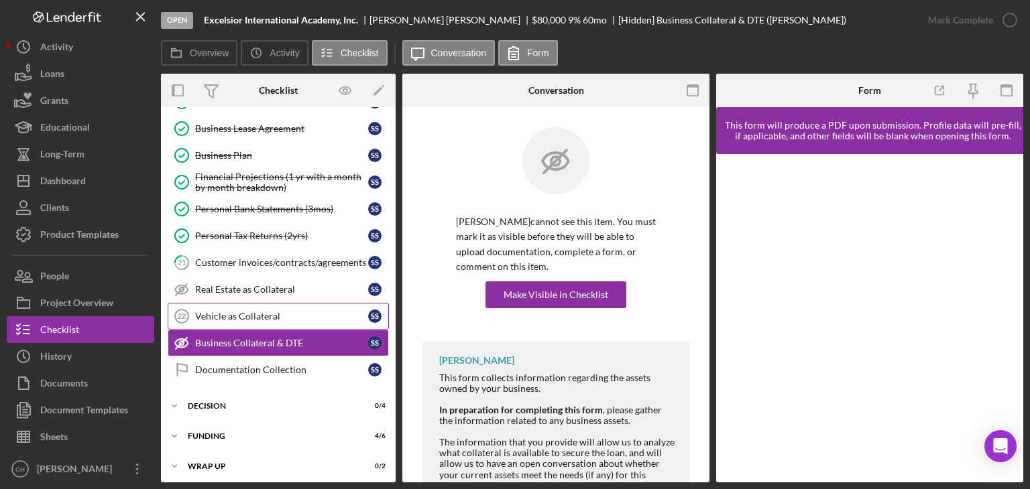
click at [270, 314] on div "Vehicle as Collateral" at bounding box center [281, 316] width 173 height 11
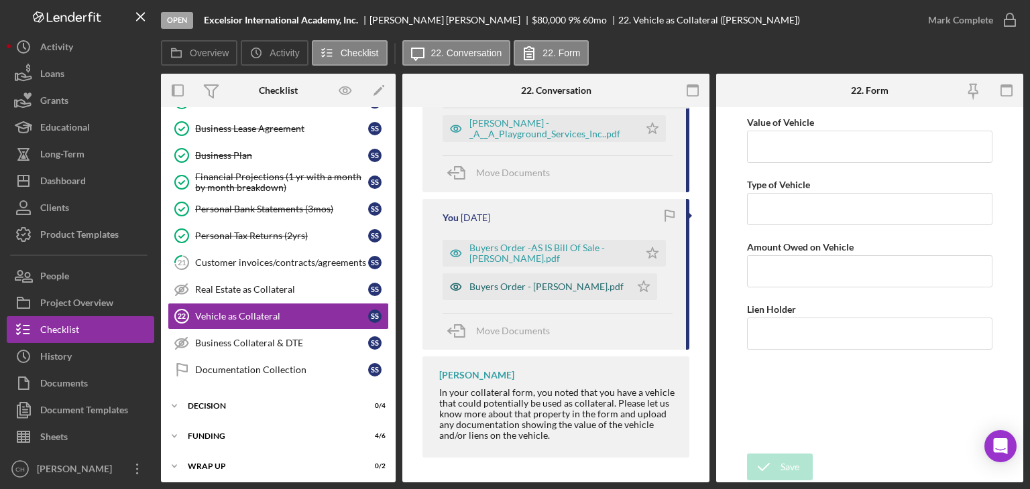
scroll to position [1216, 0]
click at [494, 251] on div "Buyers Order -AS IS Bill Of Sale -[PERSON_NAME].pdf" at bounding box center [550, 251] width 163 height 21
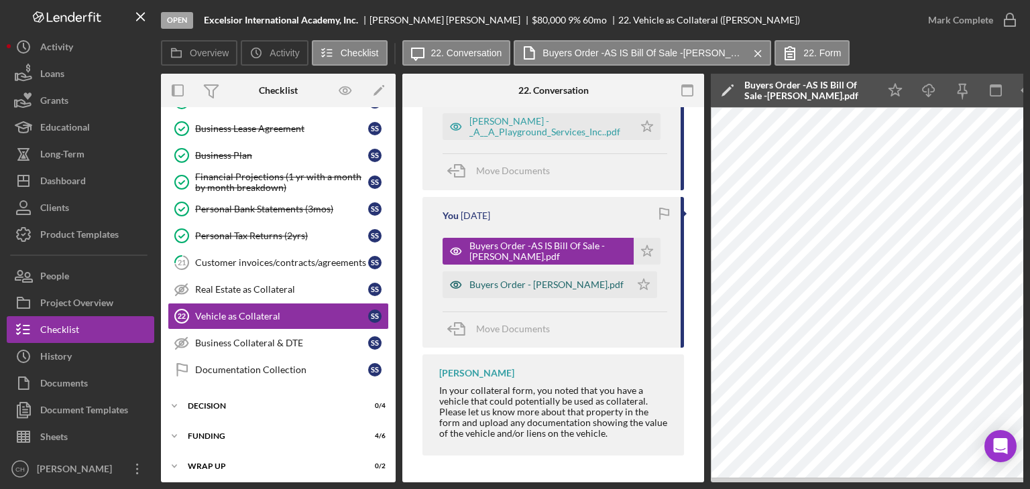
click at [494, 280] on div "Buyers Order - [PERSON_NAME].pdf" at bounding box center [546, 285] width 154 height 11
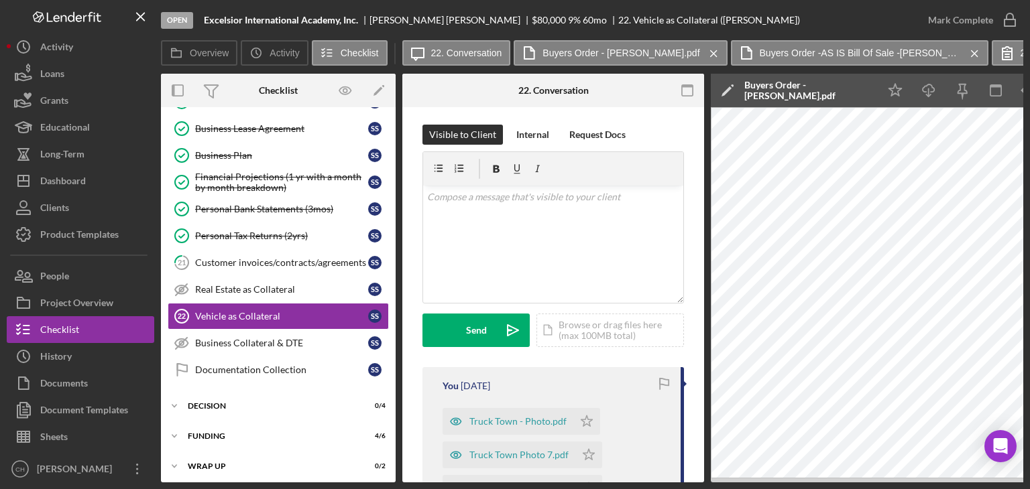
scroll to position [0, 0]
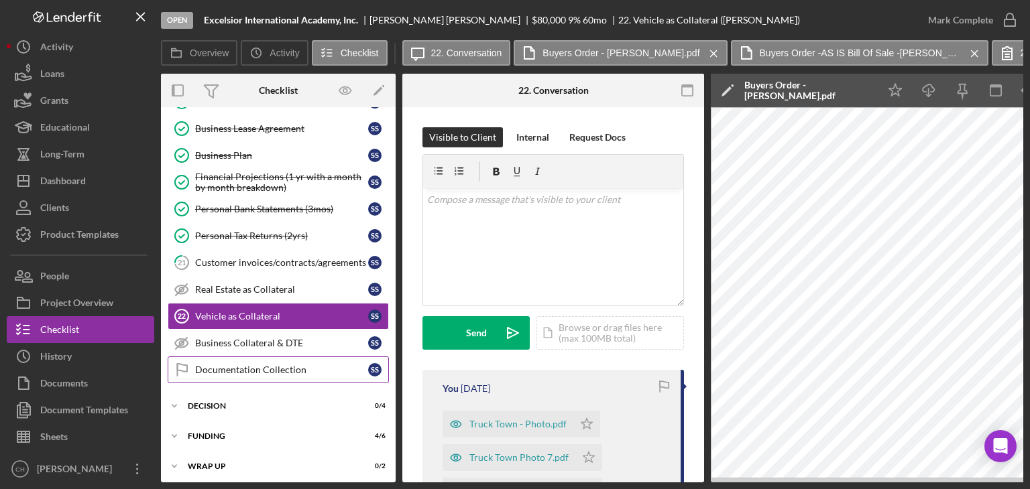
click at [244, 365] on div "Documentation Collection" at bounding box center [281, 370] width 173 height 11
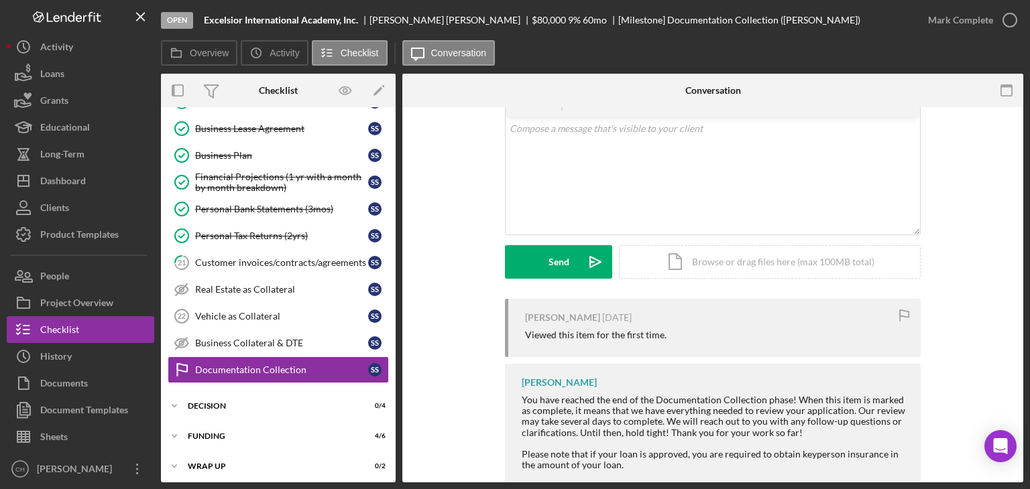
scroll to position [158, 0]
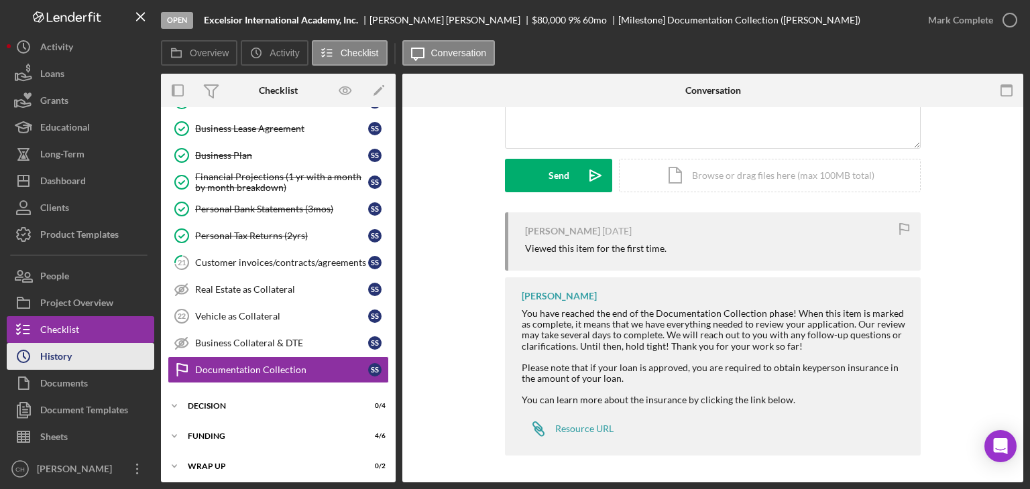
click at [80, 353] on button "Icon/History History" at bounding box center [81, 356] width 148 height 27
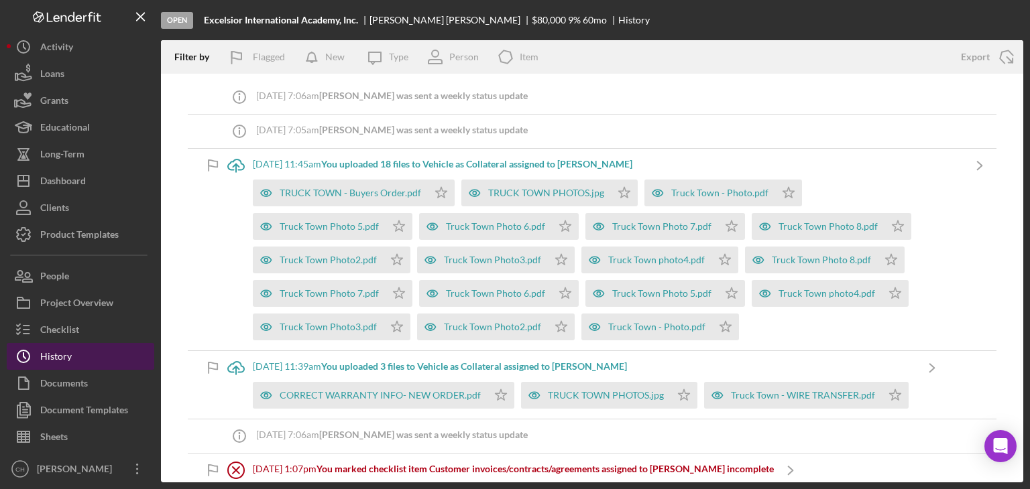
click at [68, 351] on div "History" at bounding box center [56, 358] width 32 height 30
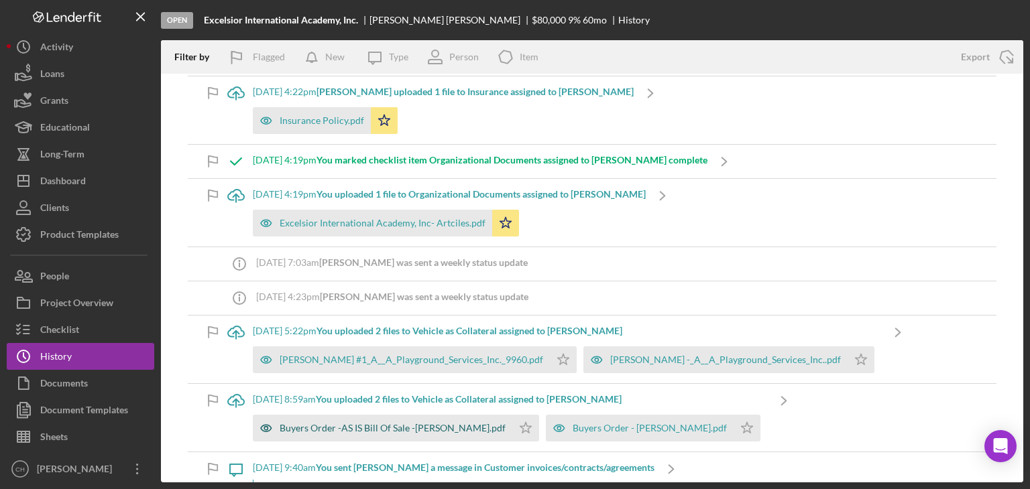
scroll to position [1274, 0]
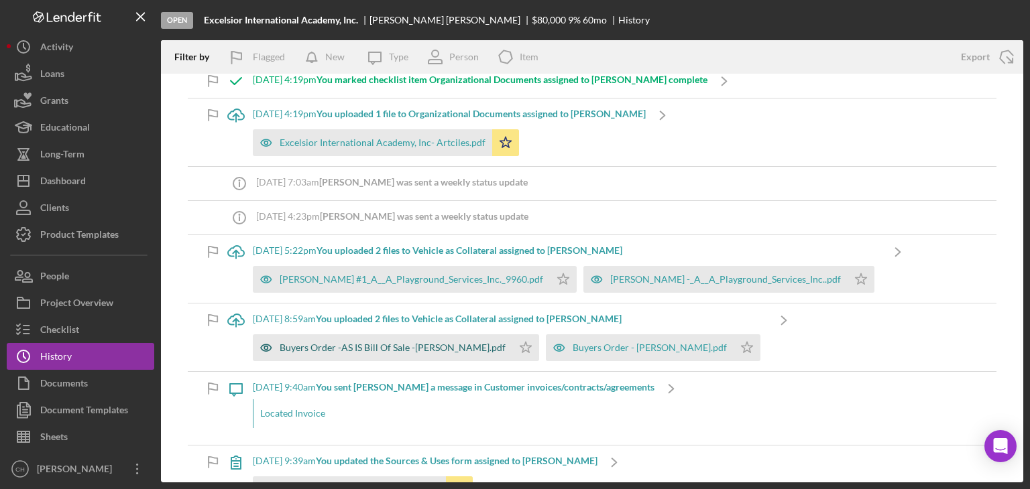
click at [394, 343] on div "Buyers Order -AS IS Bill Of Sale -[PERSON_NAME].pdf" at bounding box center [393, 348] width 226 height 11
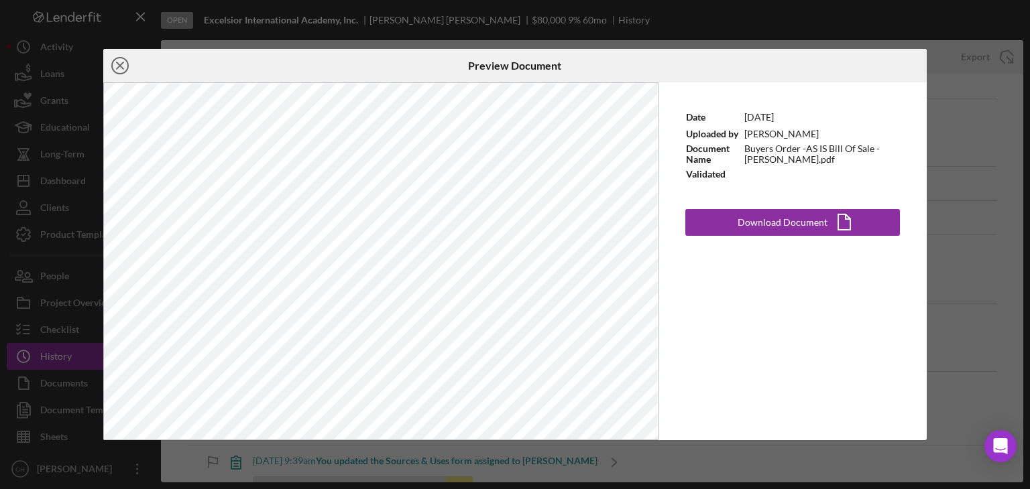
click at [119, 72] on icon "Icon/Close" at bounding box center [120, 66] width 34 height 34
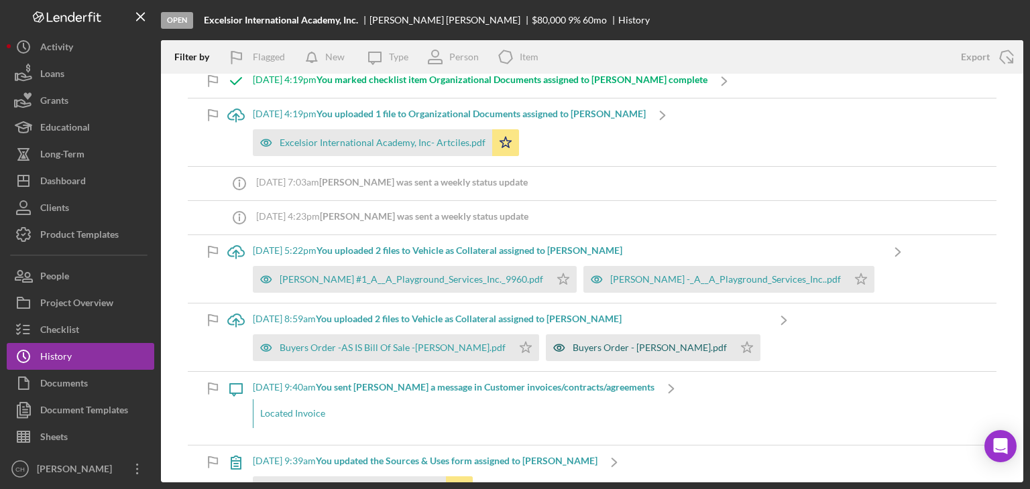
click at [595, 343] on div "Buyers Order - [PERSON_NAME].pdf" at bounding box center [650, 348] width 154 height 11
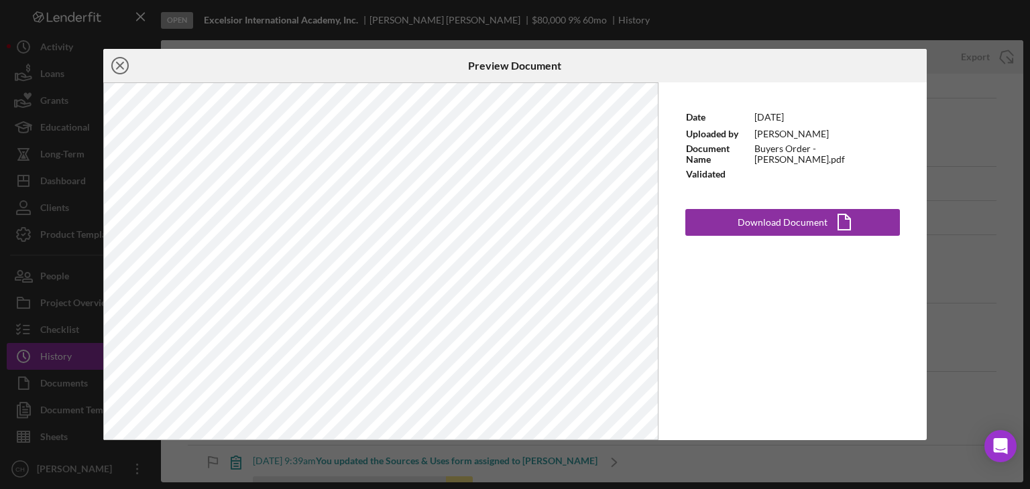
click at [129, 63] on icon "Icon/Close" at bounding box center [120, 66] width 34 height 34
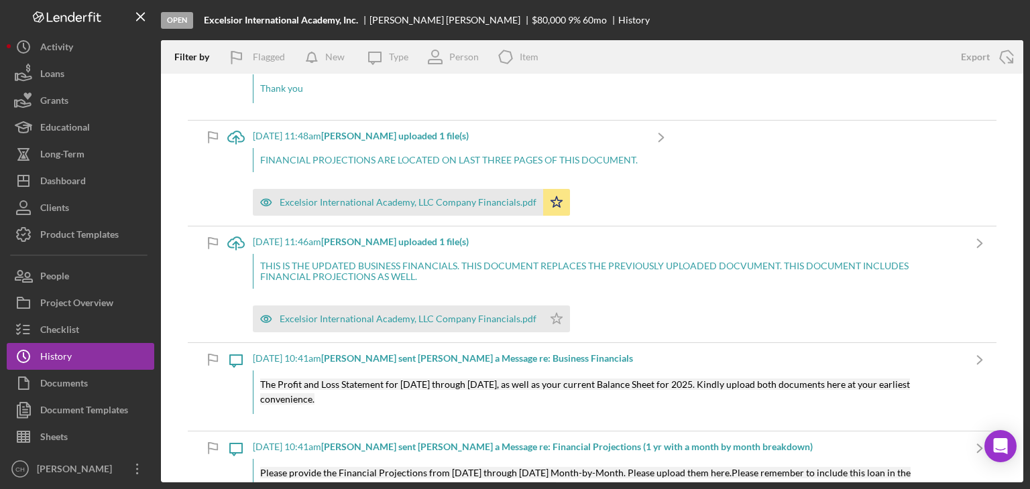
scroll to position [2883, 0]
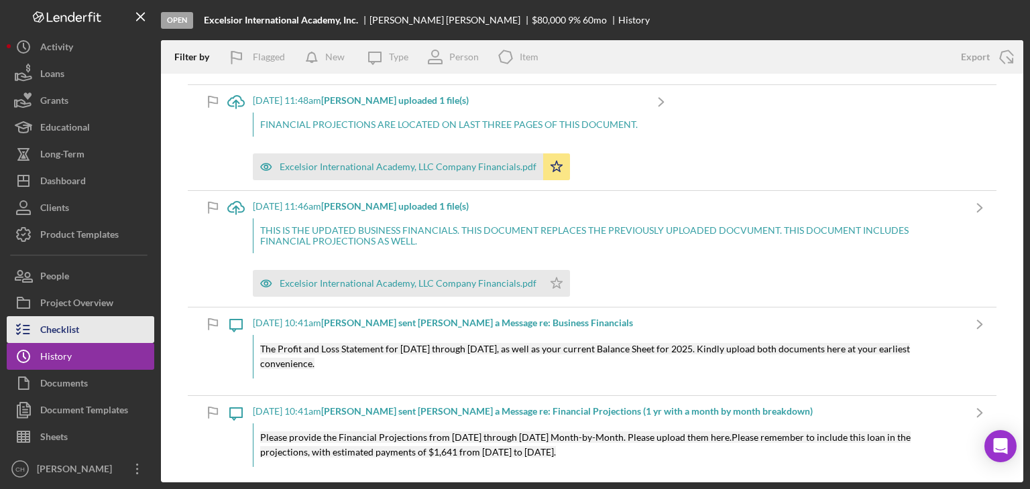
click at [66, 321] on div "Checklist" at bounding box center [59, 331] width 39 height 30
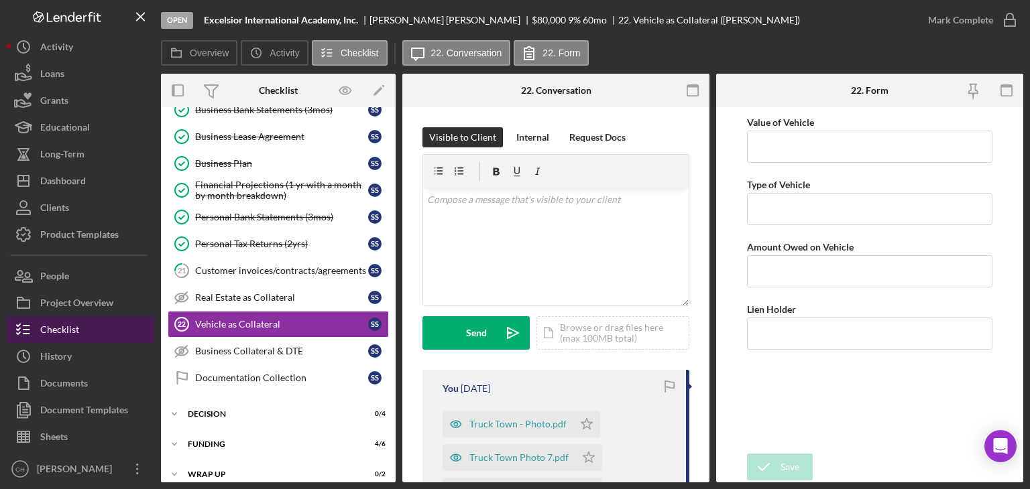
scroll to position [270, 0]
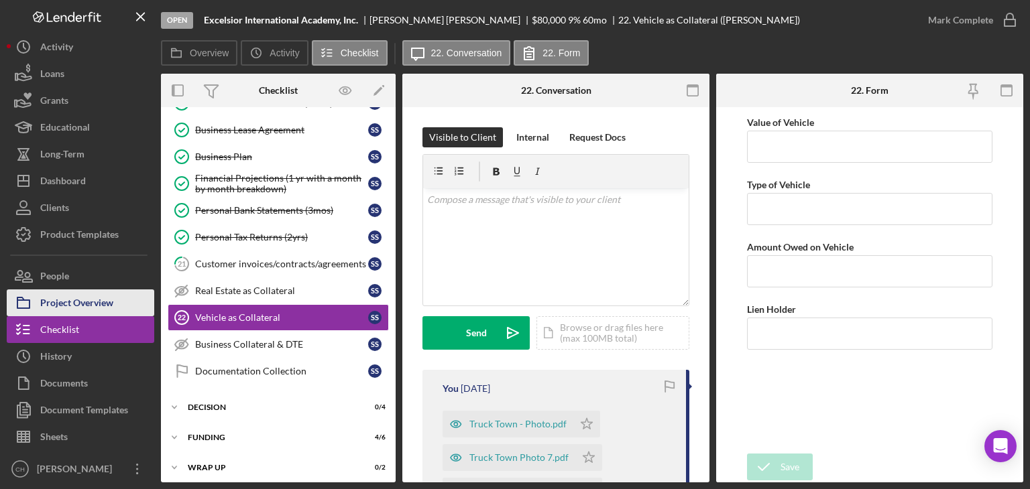
click at [50, 294] on div "Project Overview" at bounding box center [76, 305] width 73 height 30
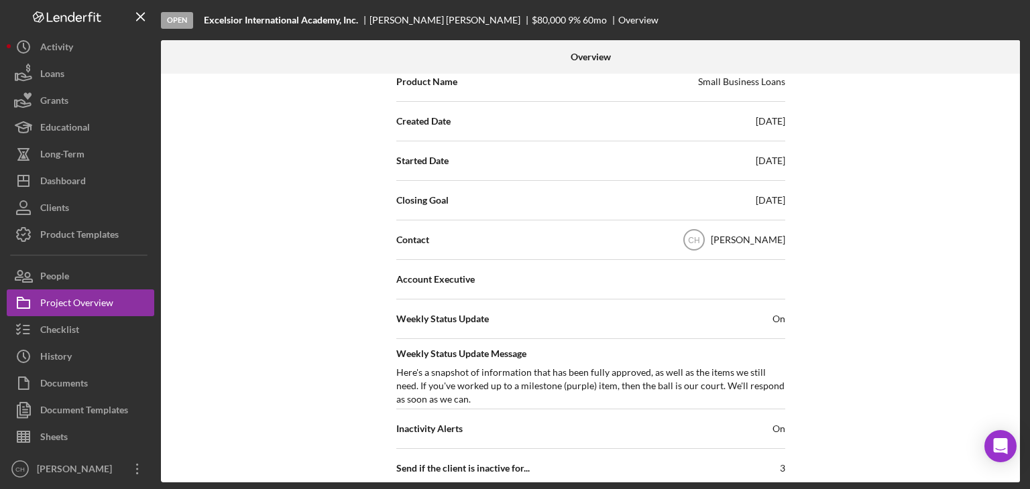
scroll to position [536, 0]
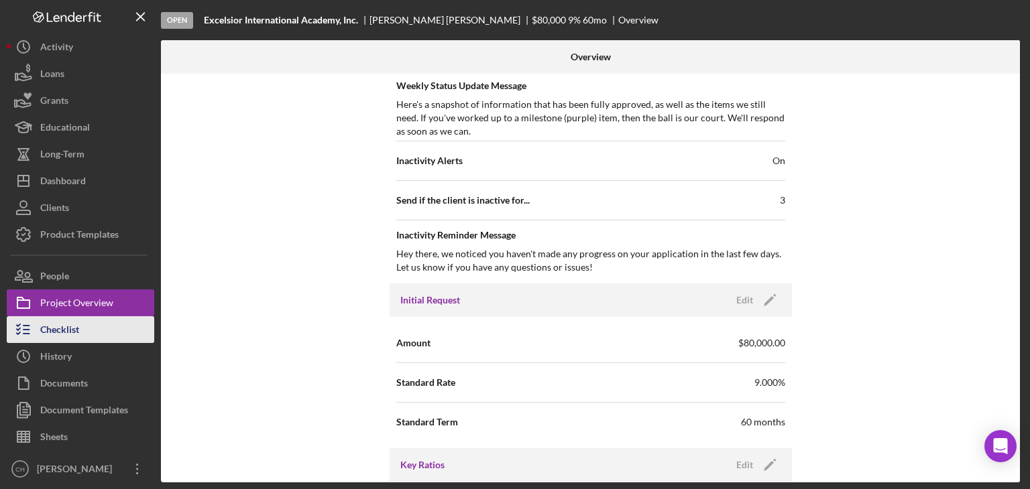
click at [91, 333] on button "Checklist" at bounding box center [81, 329] width 148 height 27
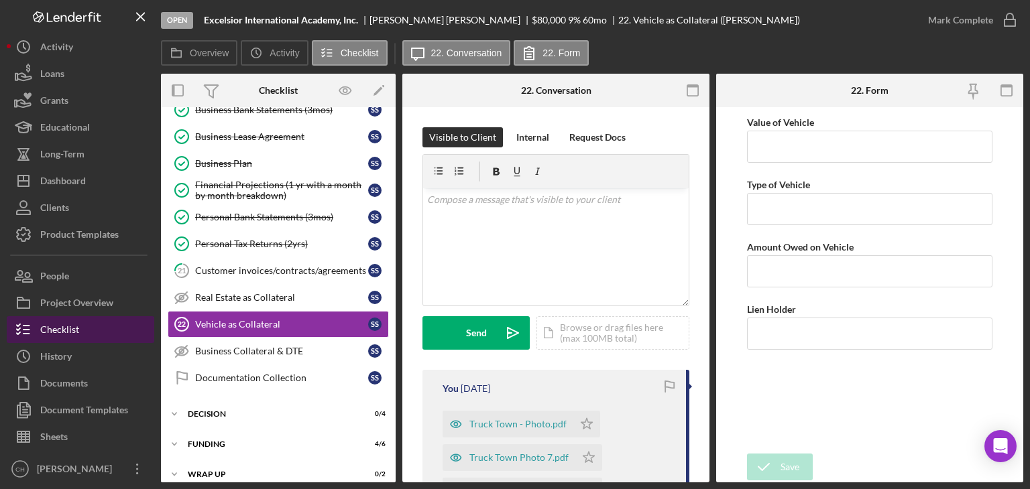
scroll to position [270, 0]
